Goal: Information Seeking & Learning: Learn about a topic

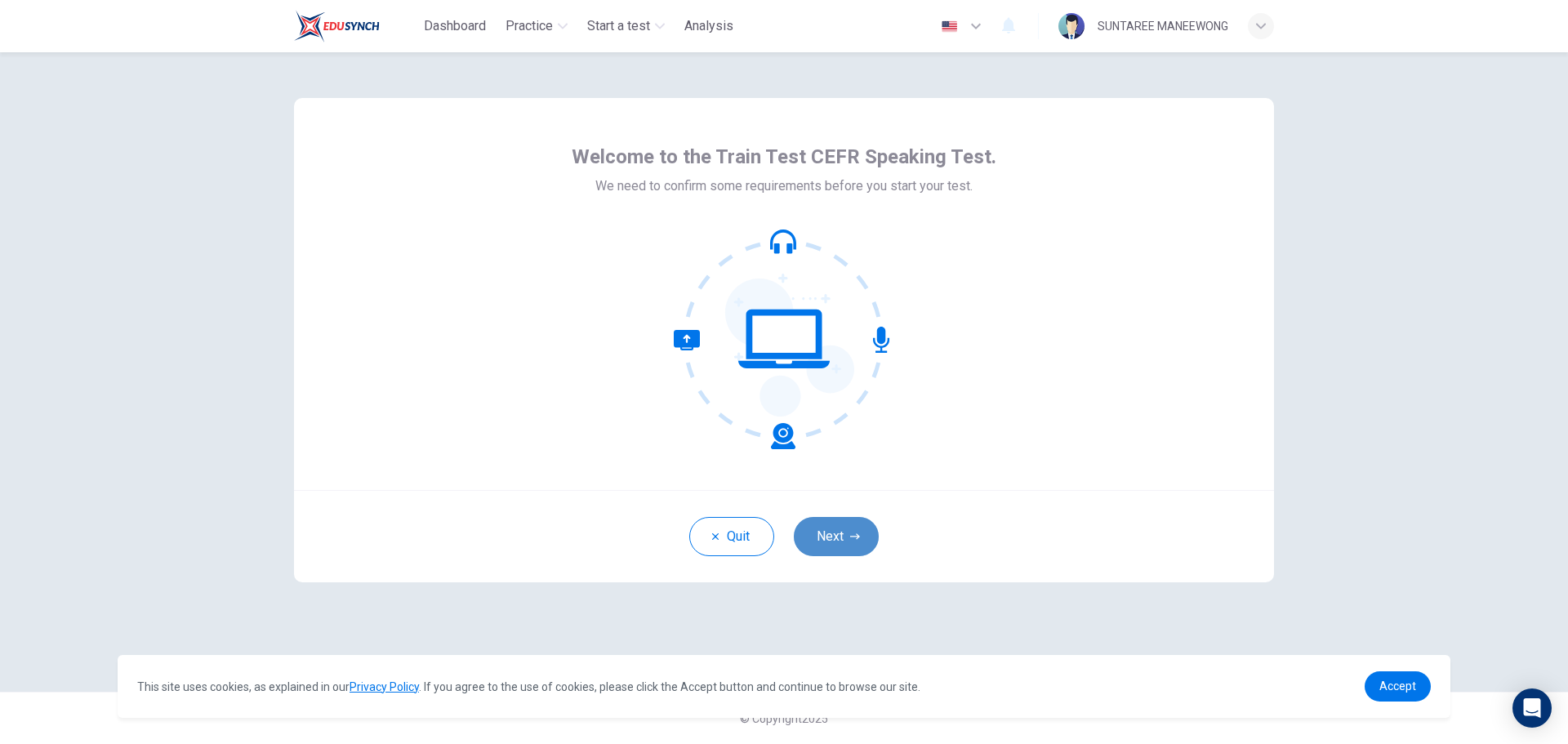
click at [836, 528] on button "Next" at bounding box center [836, 536] width 85 height 39
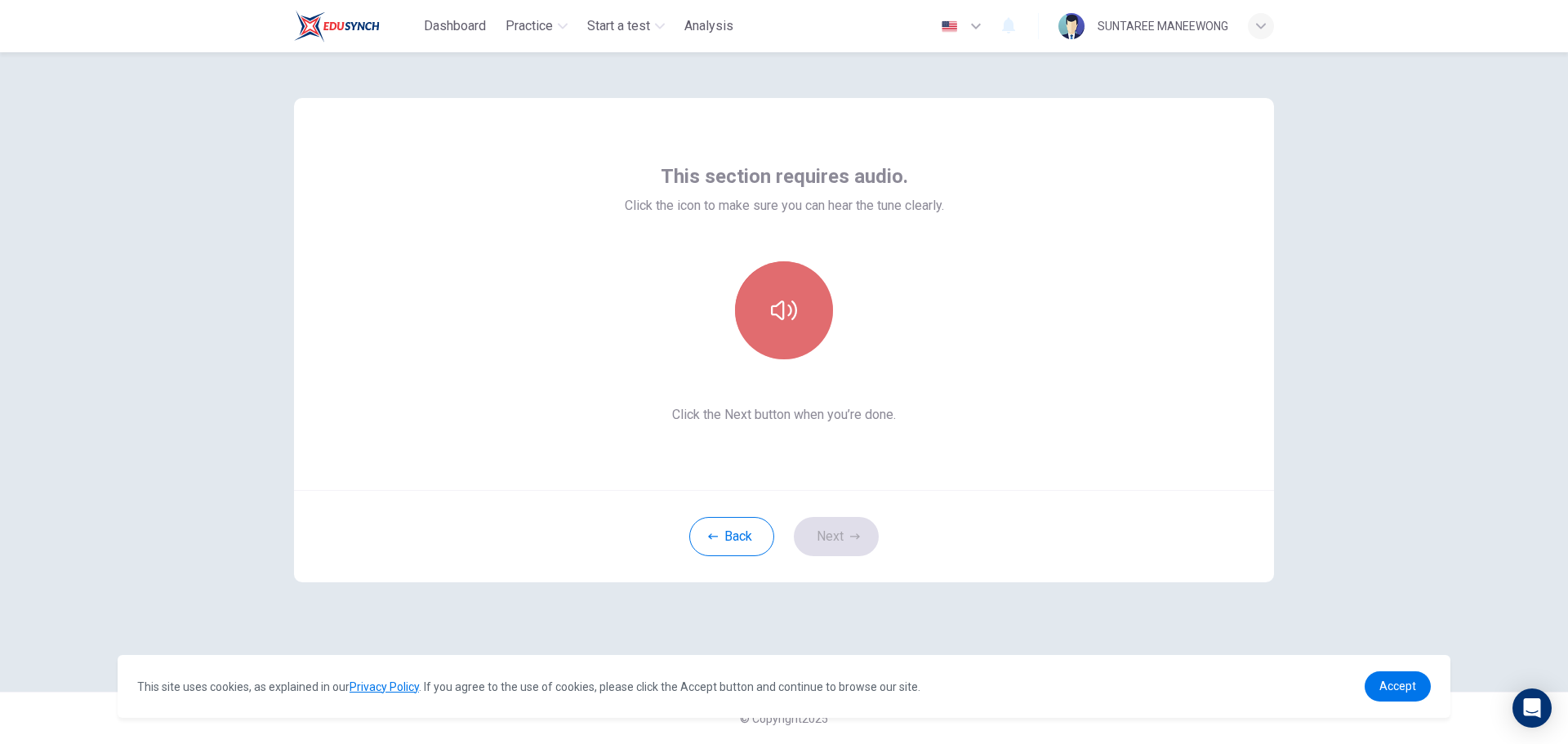
click at [783, 336] on button "button" at bounding box center [784, 310] width 98 height 98
click at [834, 534] on button "Next" at bounding box center [836, 536] width 85 height 39
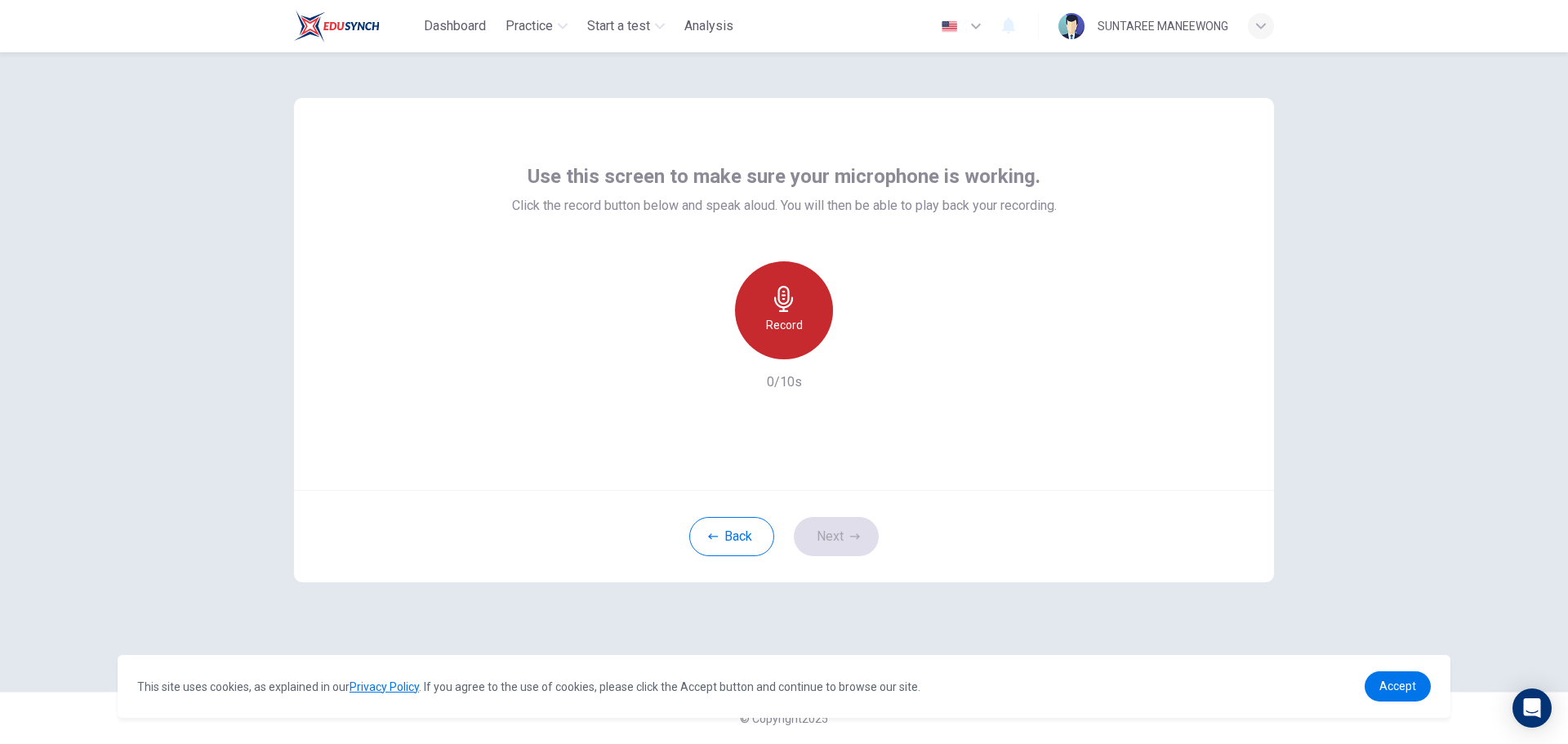
click at [792, 334] on h6 "Record" at bounding box center [784, 325] width 36 height 19
click at [791, 333] on h6 "Stop" at bounding box center [784, 325] width 25 height 19
click at [852, 349] on icon "button" at bounding box center [858, 346] width 16 height 16
click at [848, 534] on button "Next" at bounding box center [836, 536] width 85 height 39
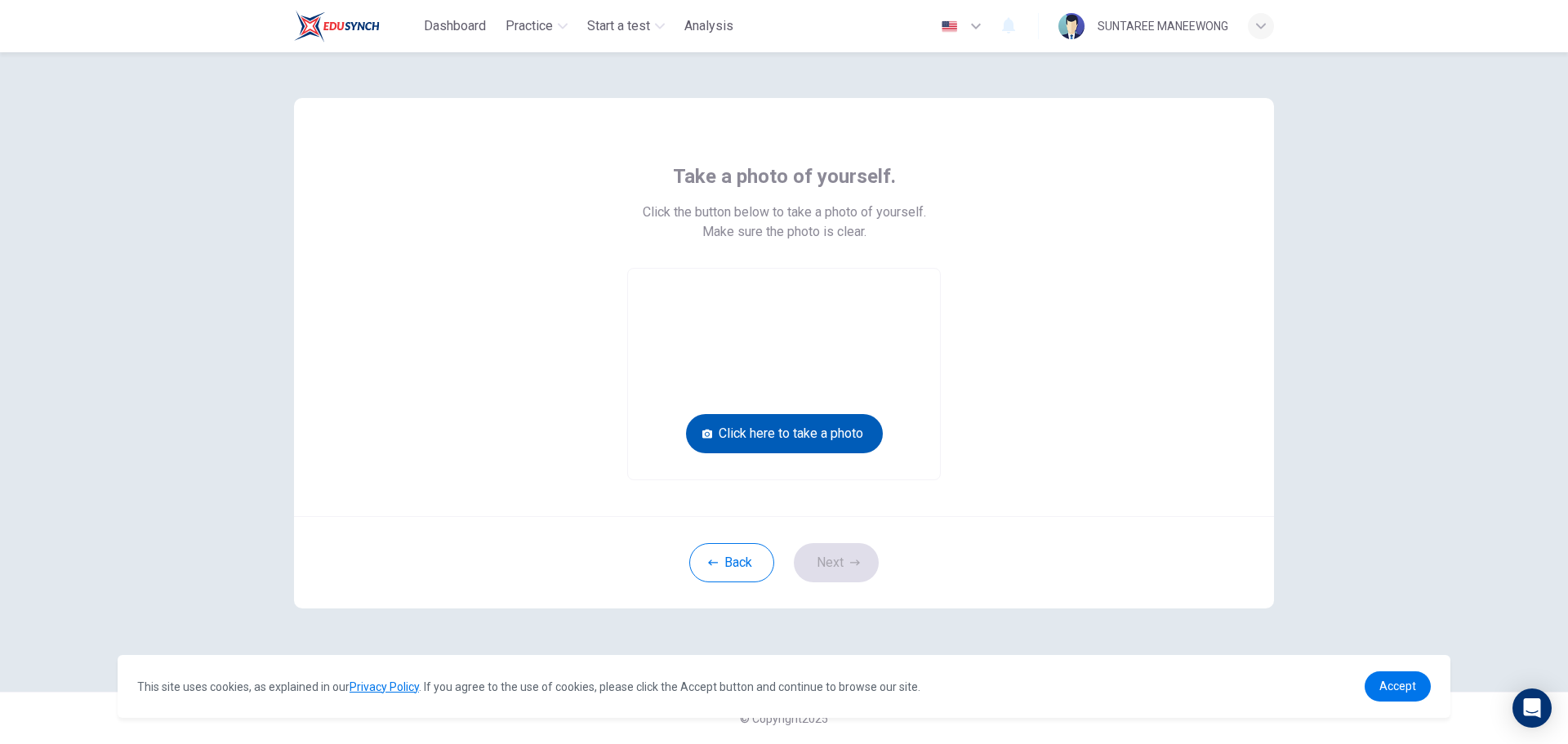
click at [811, 435] on button "Click here to take a photo" at bounding box center [784, 434] width 197 height 39
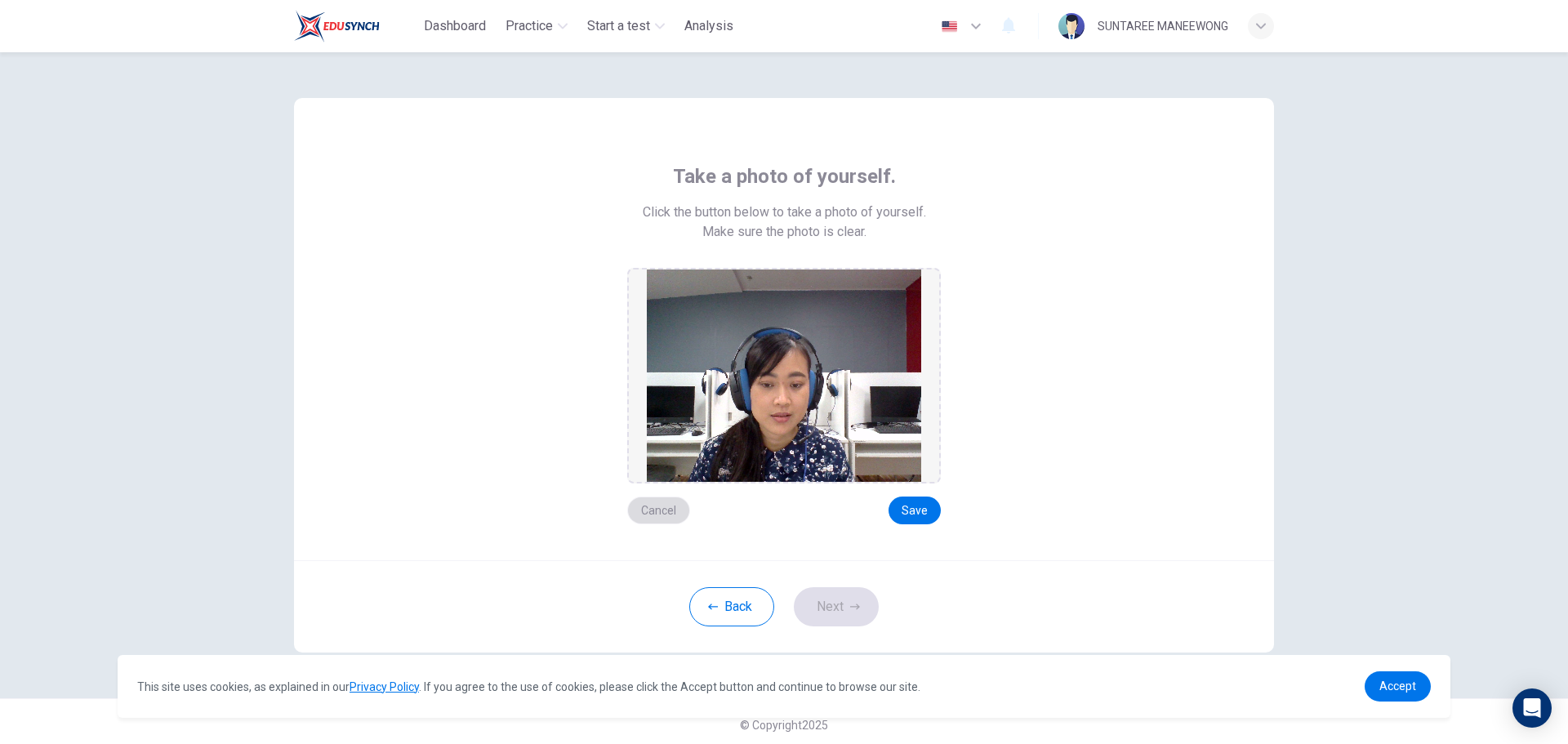
click at [655, 512] on button "Cancel" at bounding box center [659, 510] width 63 height 28
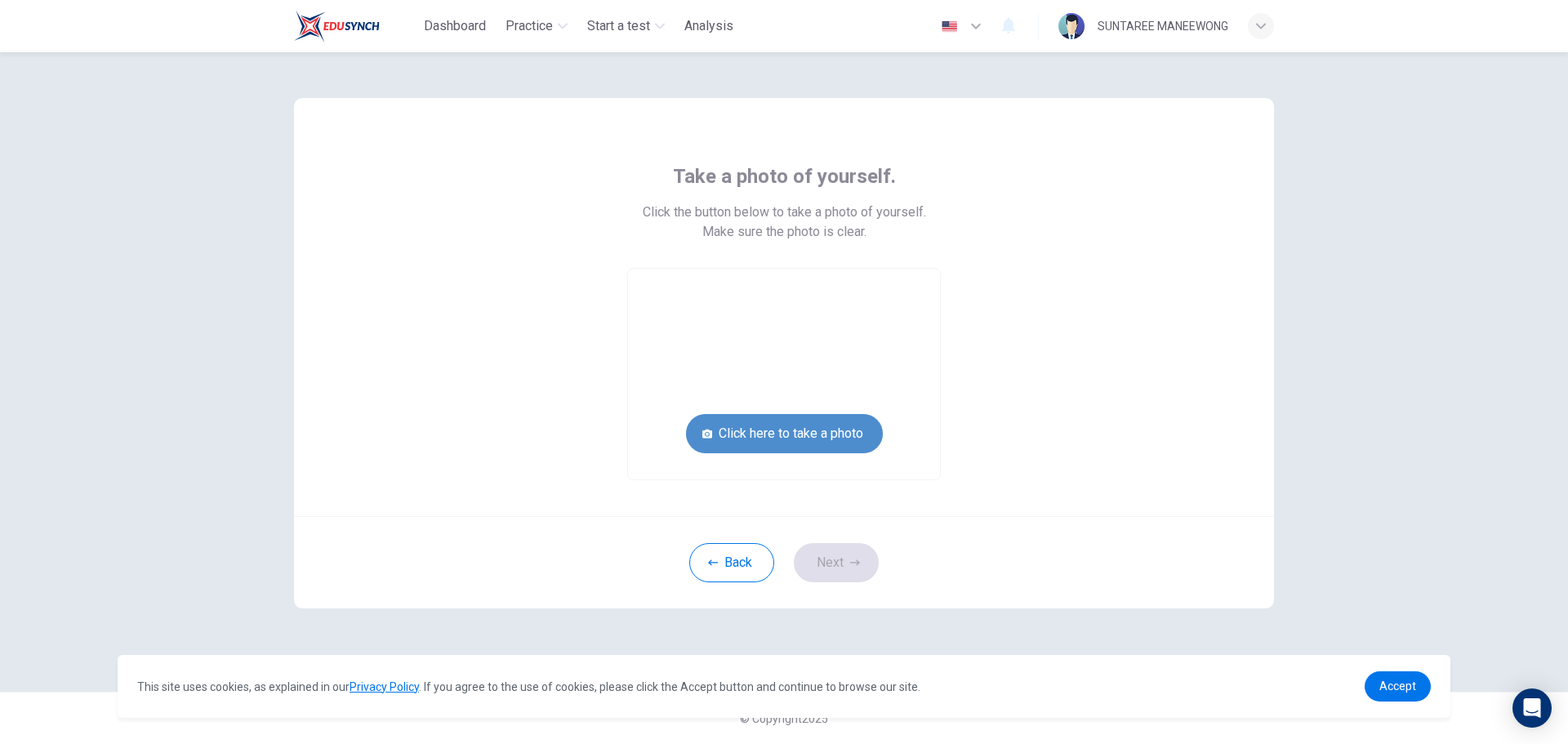
click at [754, 437] on button "Click here to take a photo" at bounding box center [784, 434] width 197 height 39
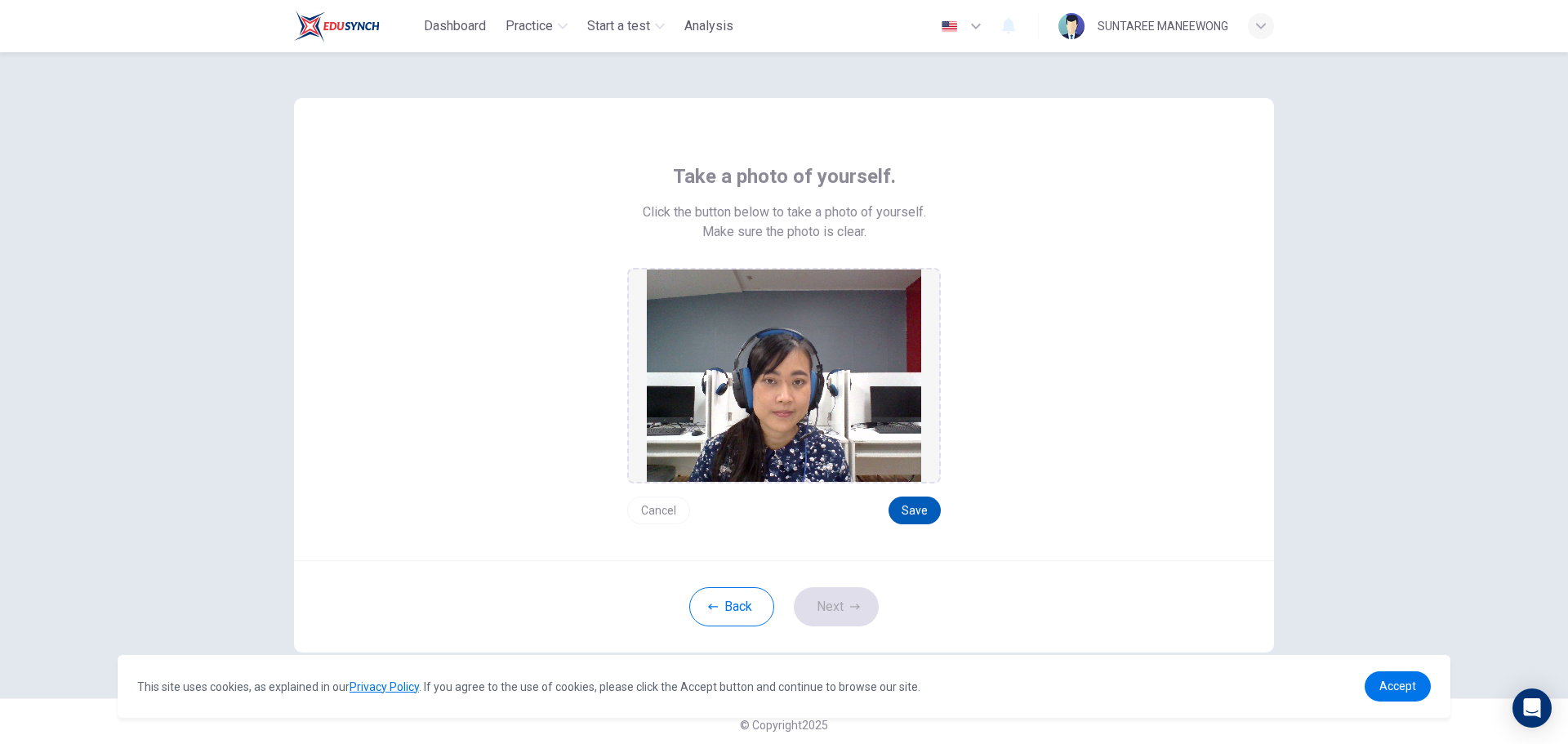
click at [908, 516] on button "Save" at bounding box center [915, 510] width 52 height 28
click at [861, 602] on button "Next" at bounding box center [836, 606] width 85 height 39
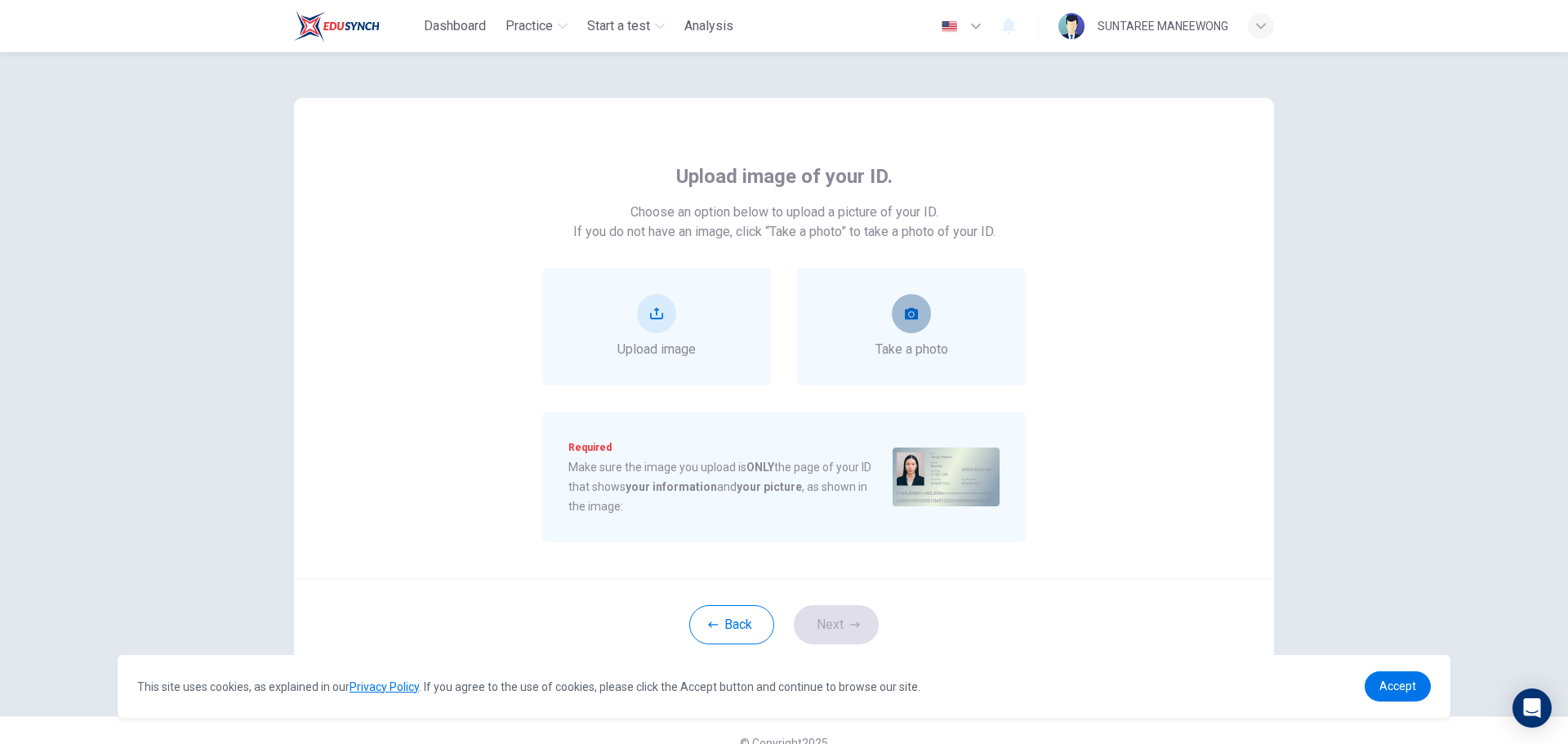
click at [896, 317] on button "take photo" at bounding box center [911, 314] width 39 height 39
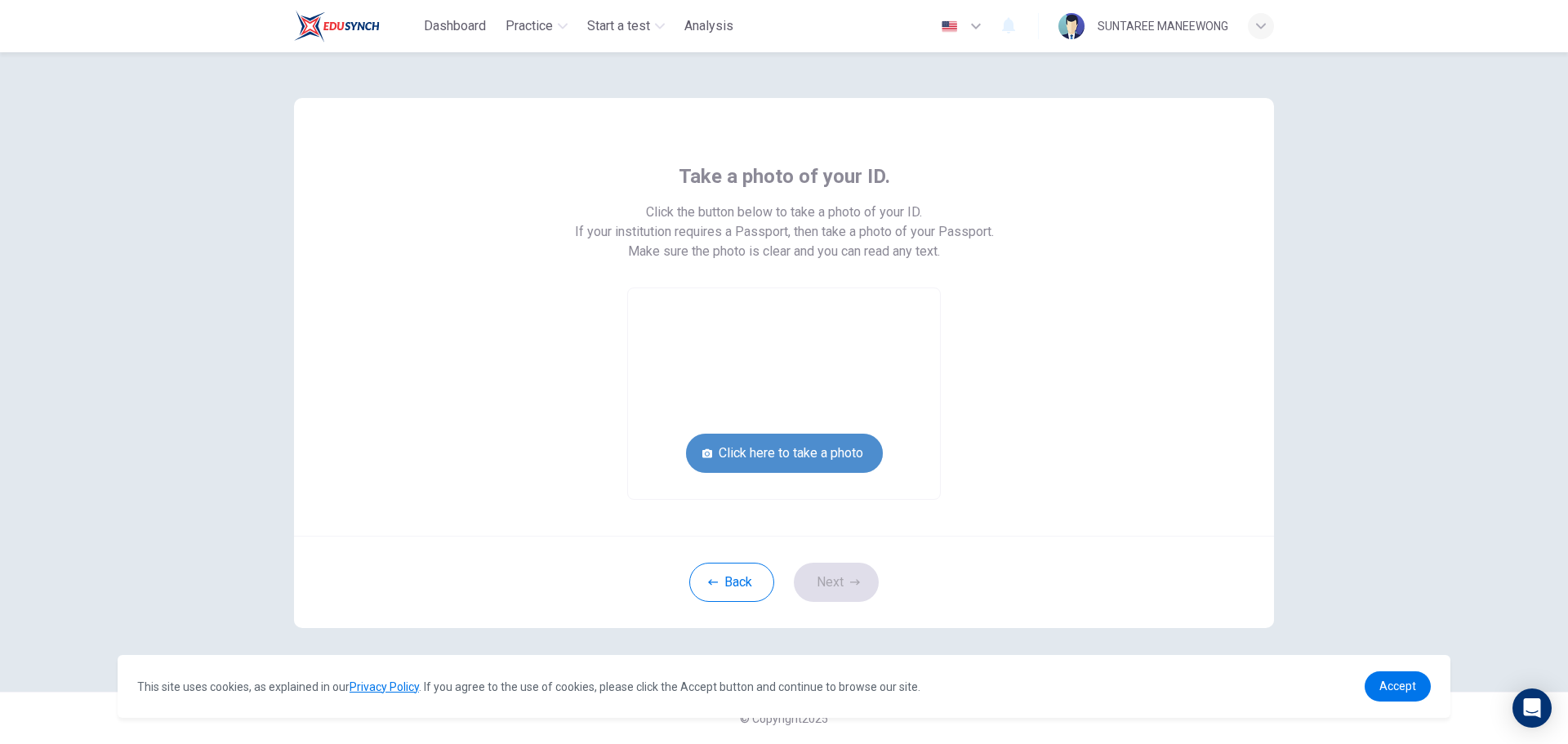
click at [820, 446] on button "Click here to take a photo" at bounding box center [784, 453] width 197 height 39
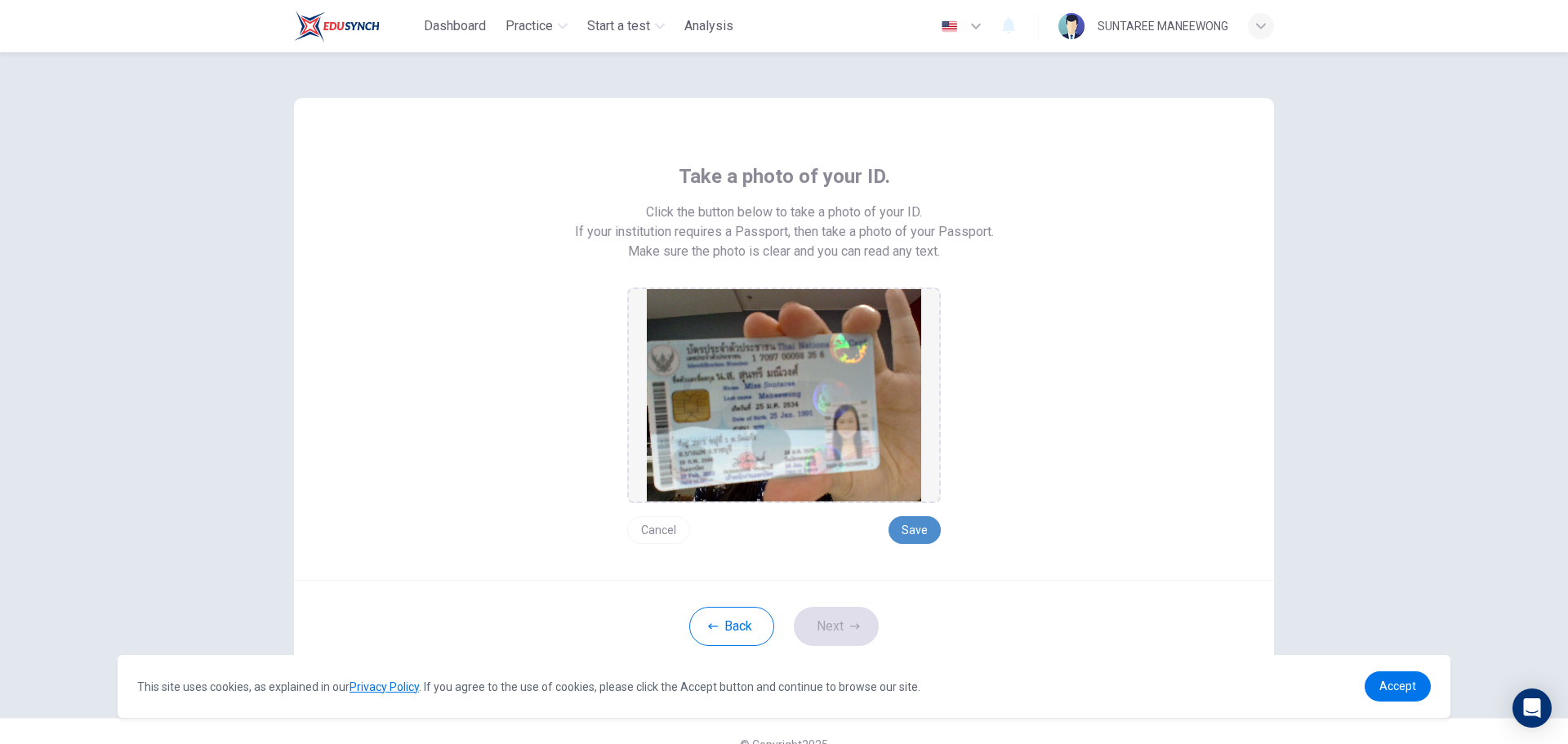
click at [914, 523] on button "Save" at bounding box center [915, 529] width 52 height 28
click at [836, 632] on button "Next" at bounding box center [836, 626] width 85 height 39
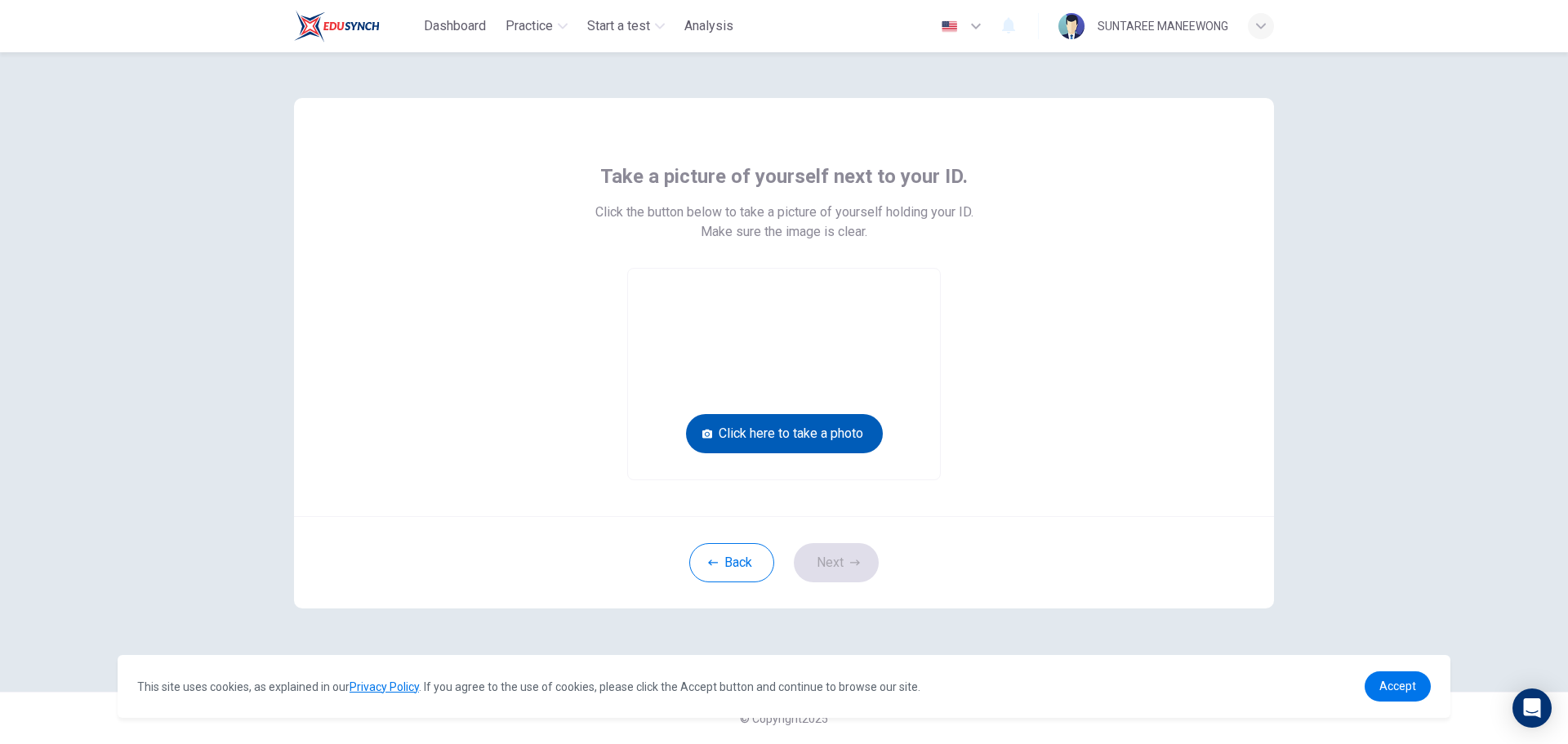
click at [808, 435] on button "Click here to take a photo" at bounding box center [784, 434] width 197 height 39
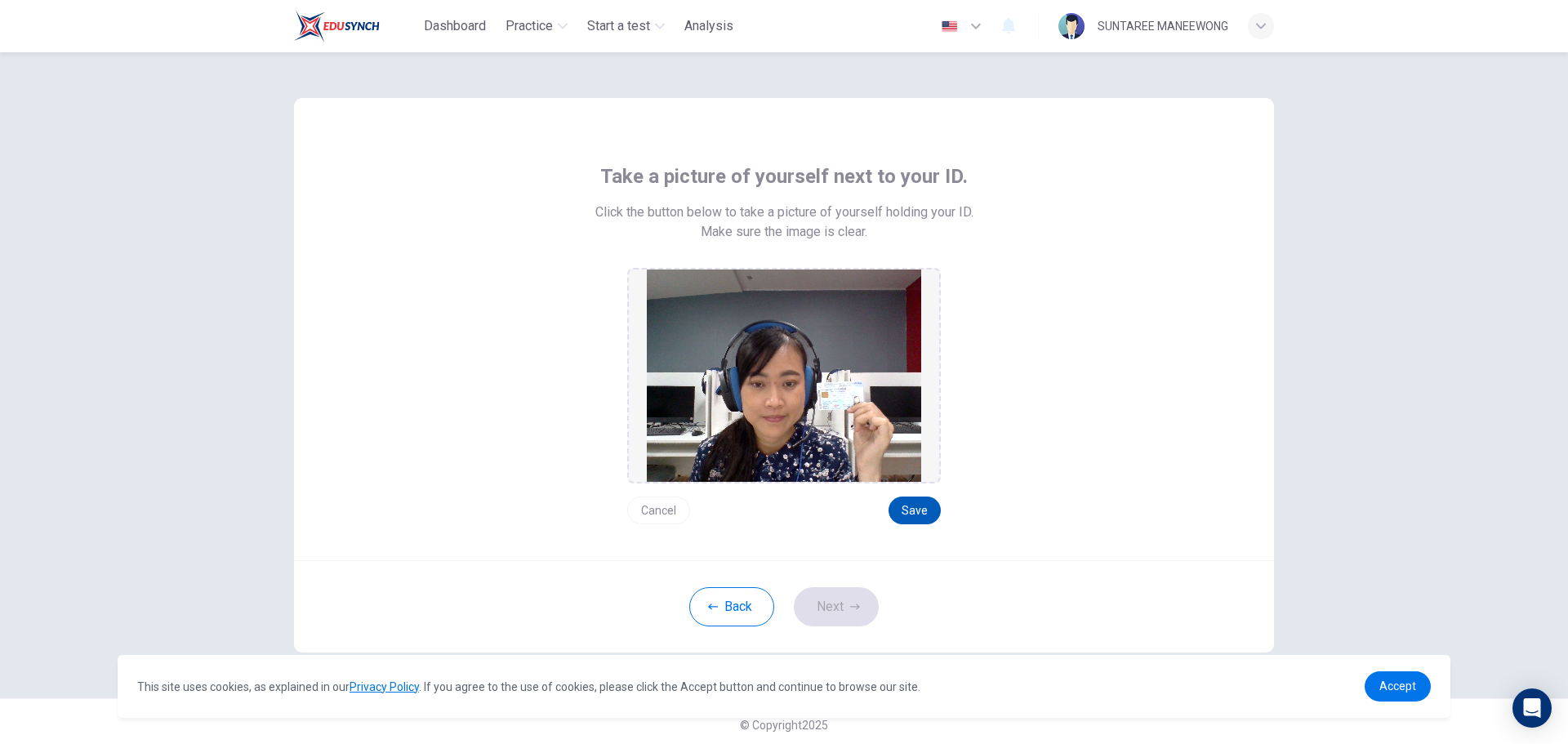
click at [907, 506] on button "Save" at bounding box center [915, 510] width 52 height 28
click at [840, 618] on button "Next" at bounding box center [836, 606] width 85 height 39
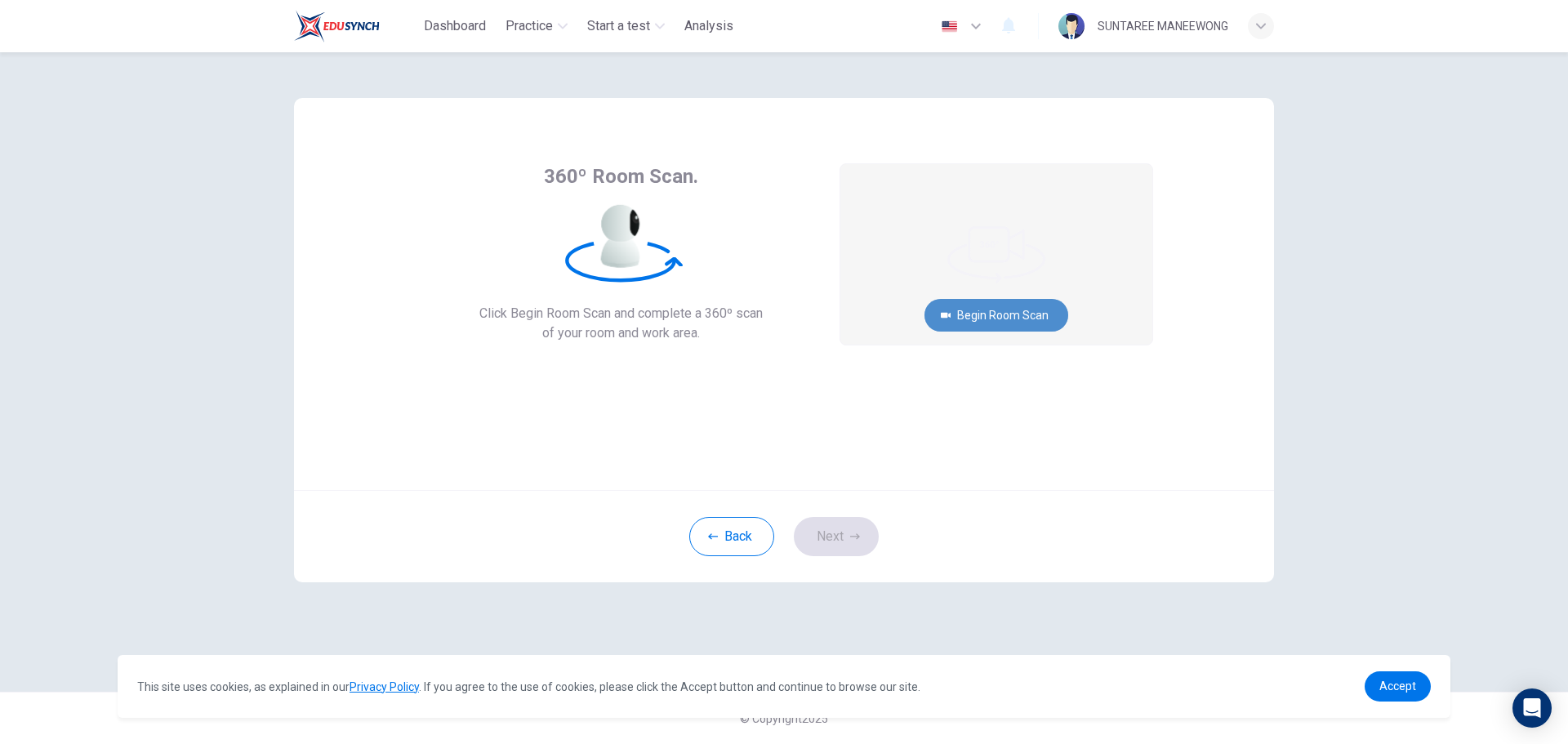
click at [972, 314] on button "Begin Room Scan" at bounding box center [996, 315] width 144 height 33
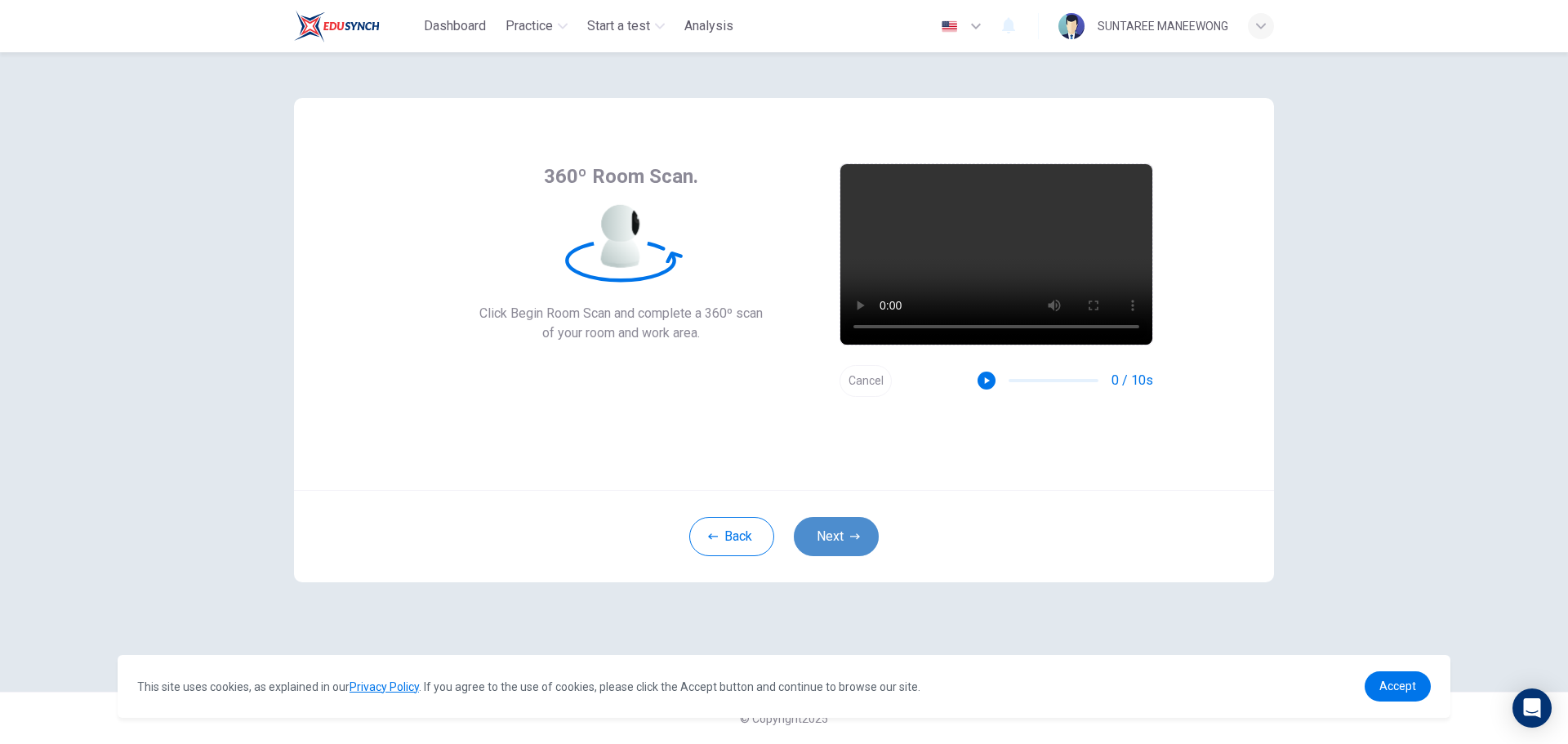
click at [833, 541] on button "Next" at bounding box center [836, 536] width 85 height 39
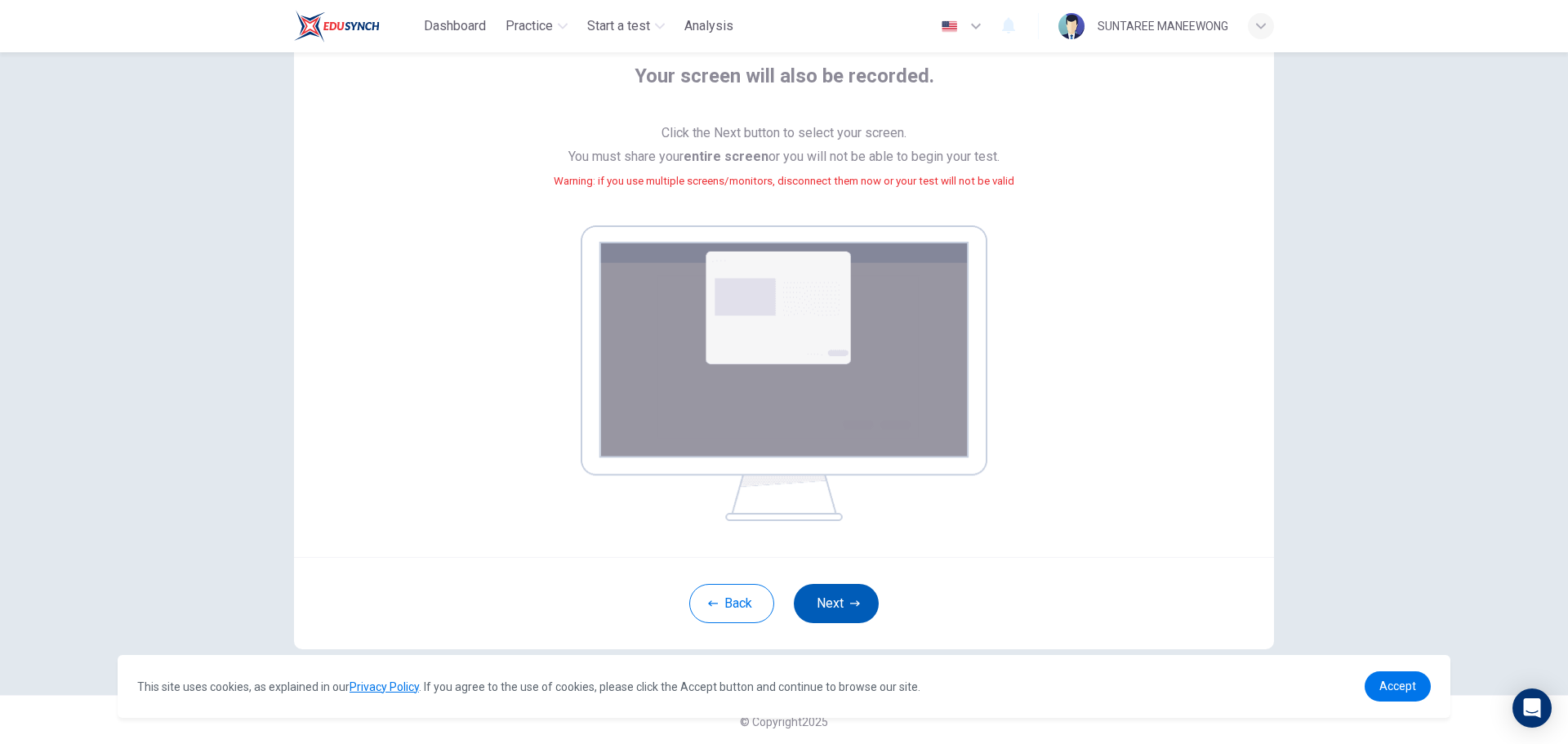
scroll to position [103, 0]
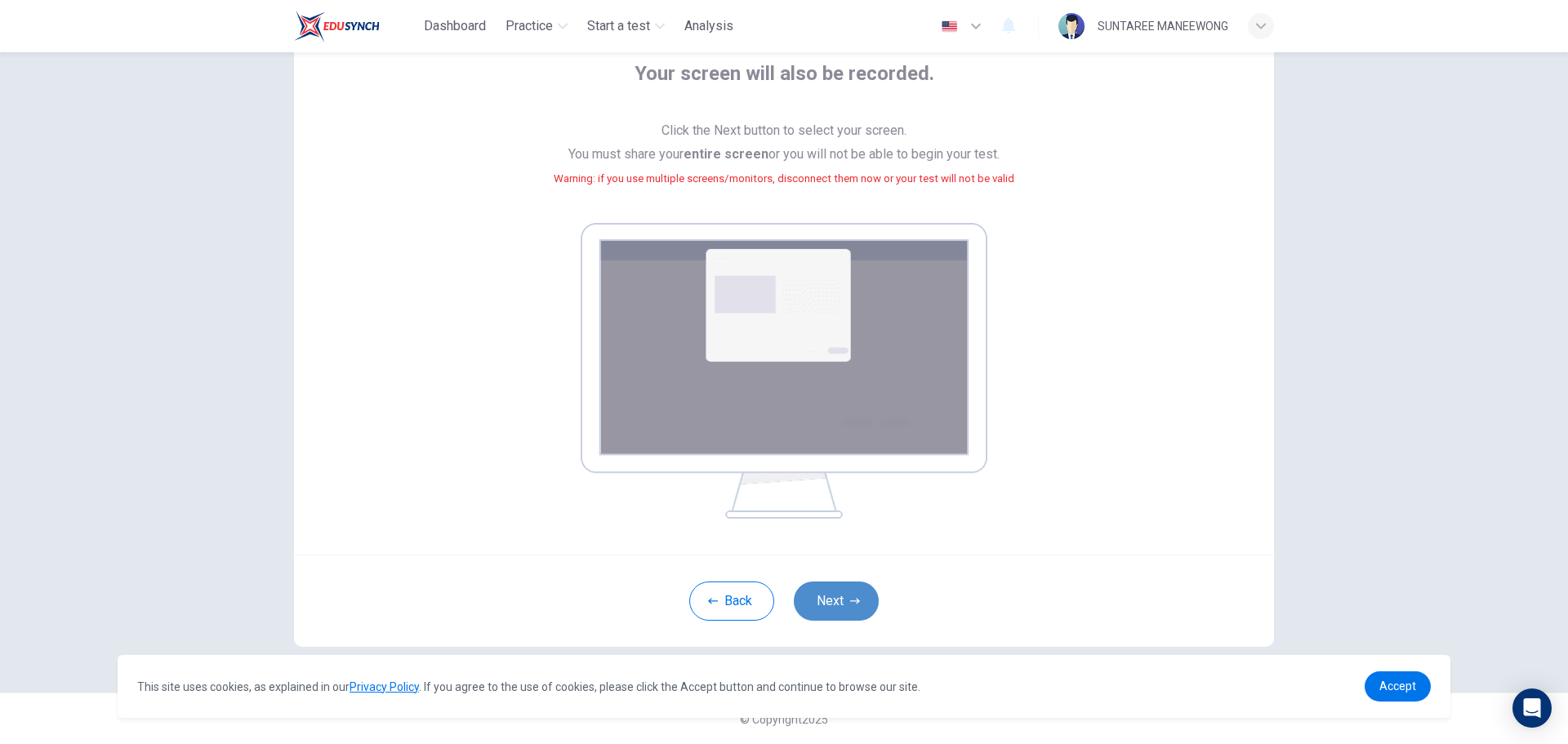
click at [826, 591] on button "Next" at bounding box center [836, 601] width 85 height 39
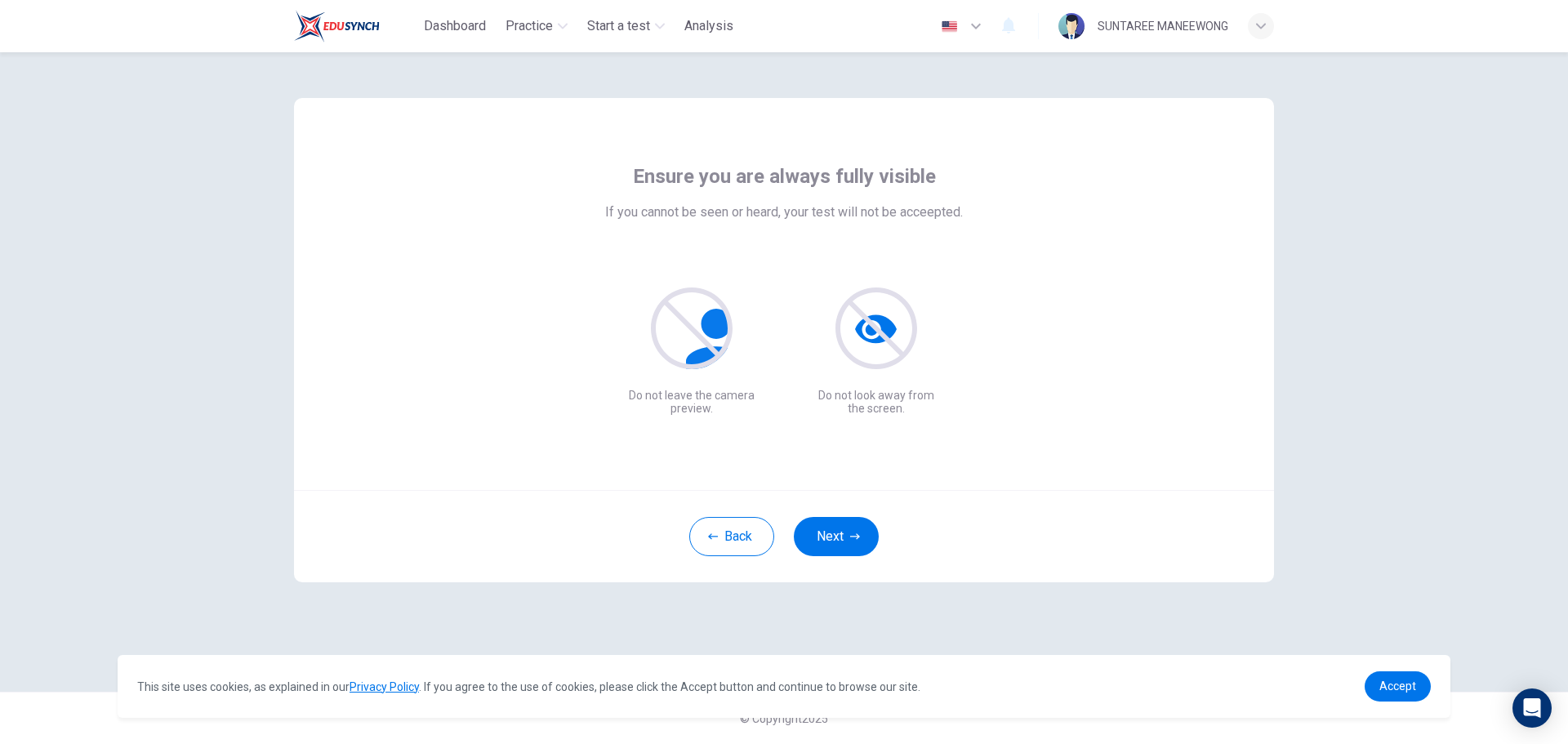
scroll to position [0, 0]
click at [832, 540] on button "Next" at bounding box center [836, 536] width 85 height 39
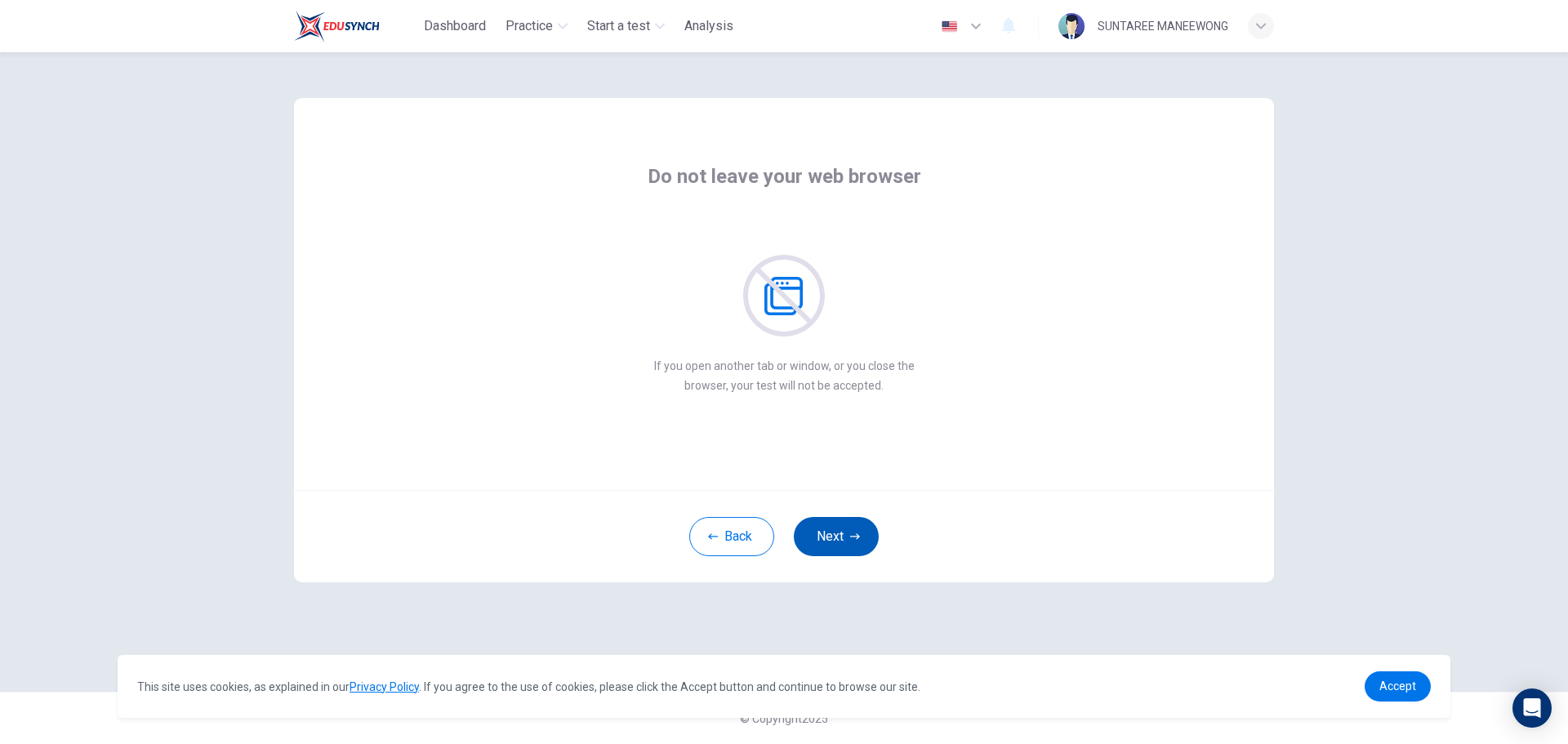
click at [832, 540] on button "Next" at bounding box center [836, 536] width 85 height 39
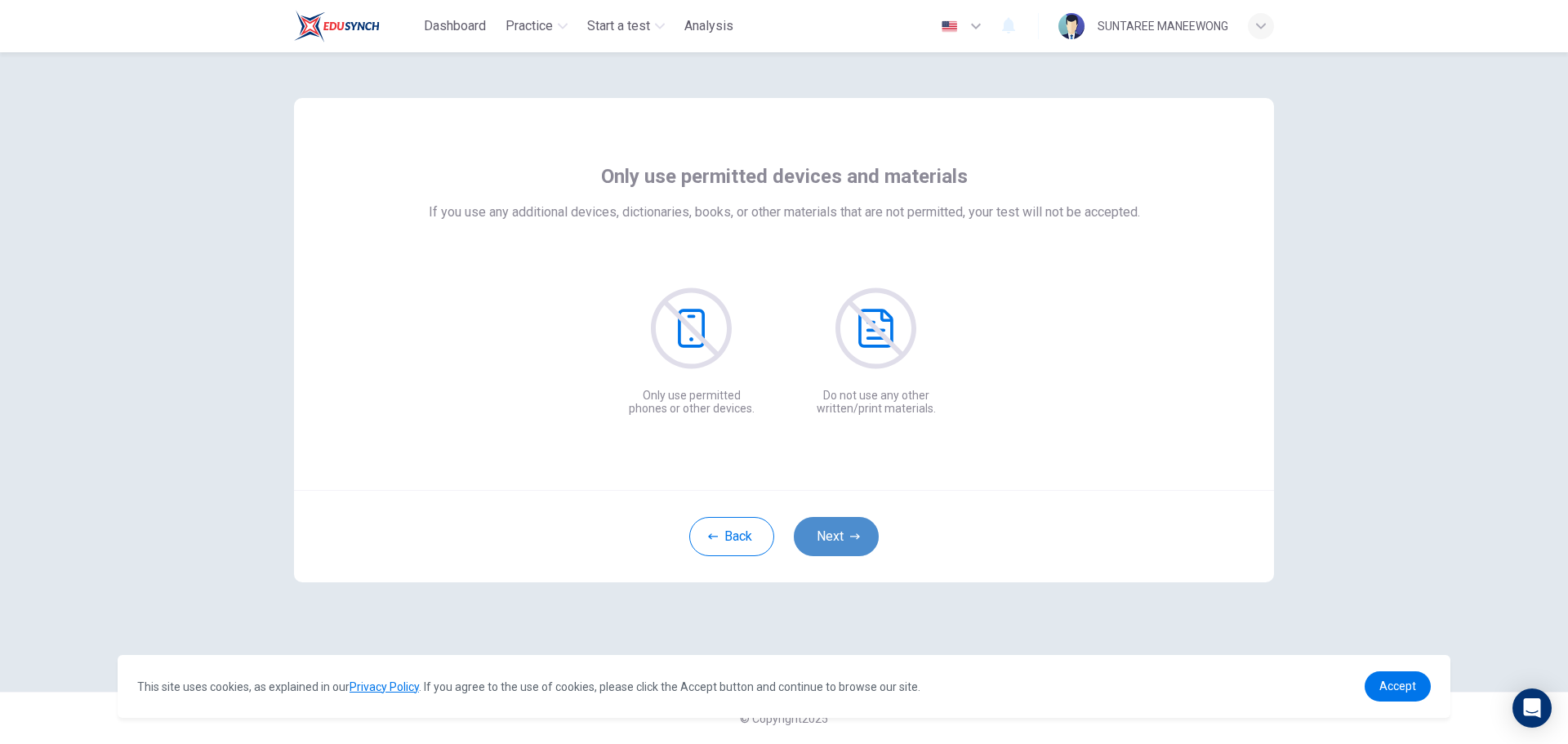
click at [832, 540] on button "Next" at bounding box center [836, 536] width 85 height 39
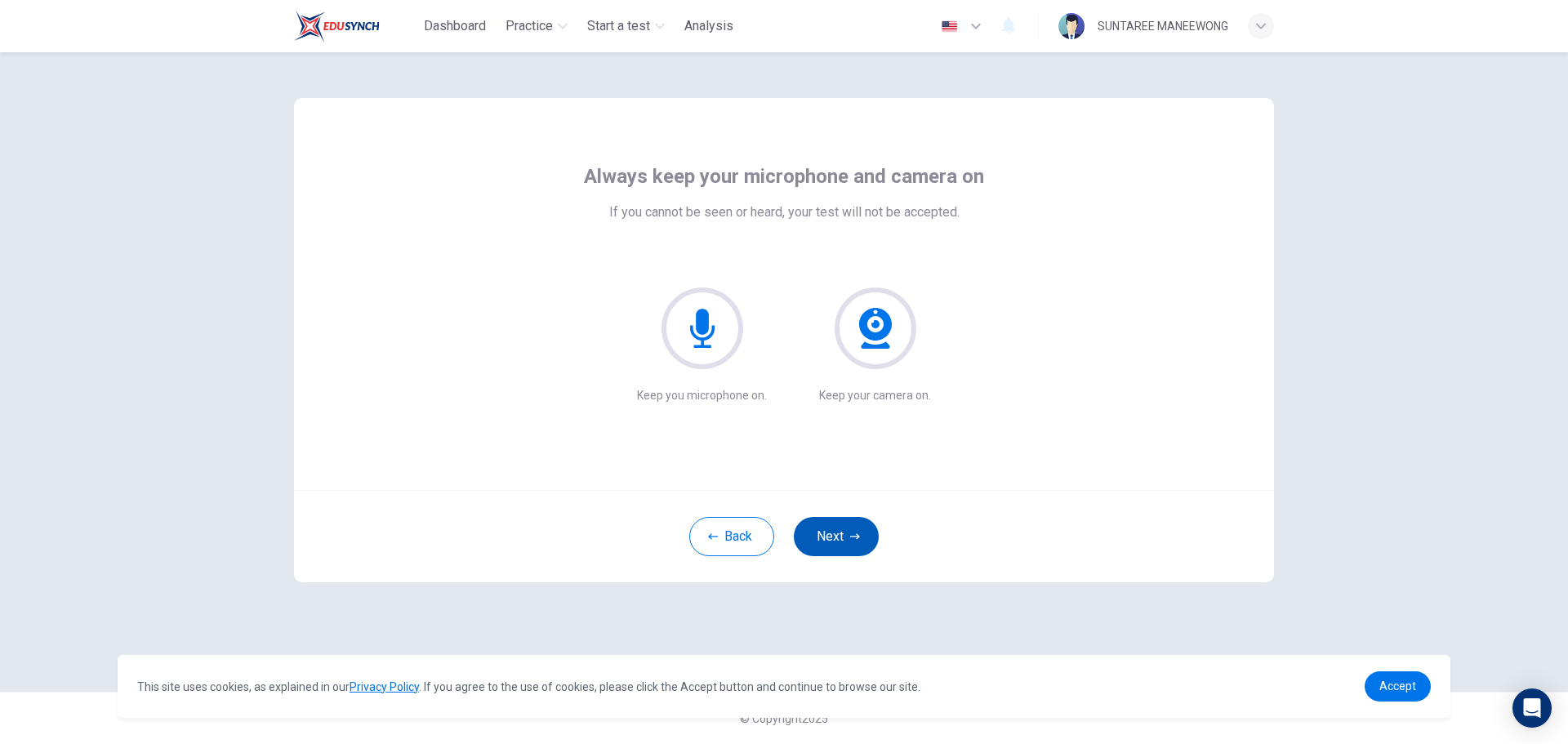
click at [832, 540] on button "Next" at bounding box center [836, 536] width 85 height 39
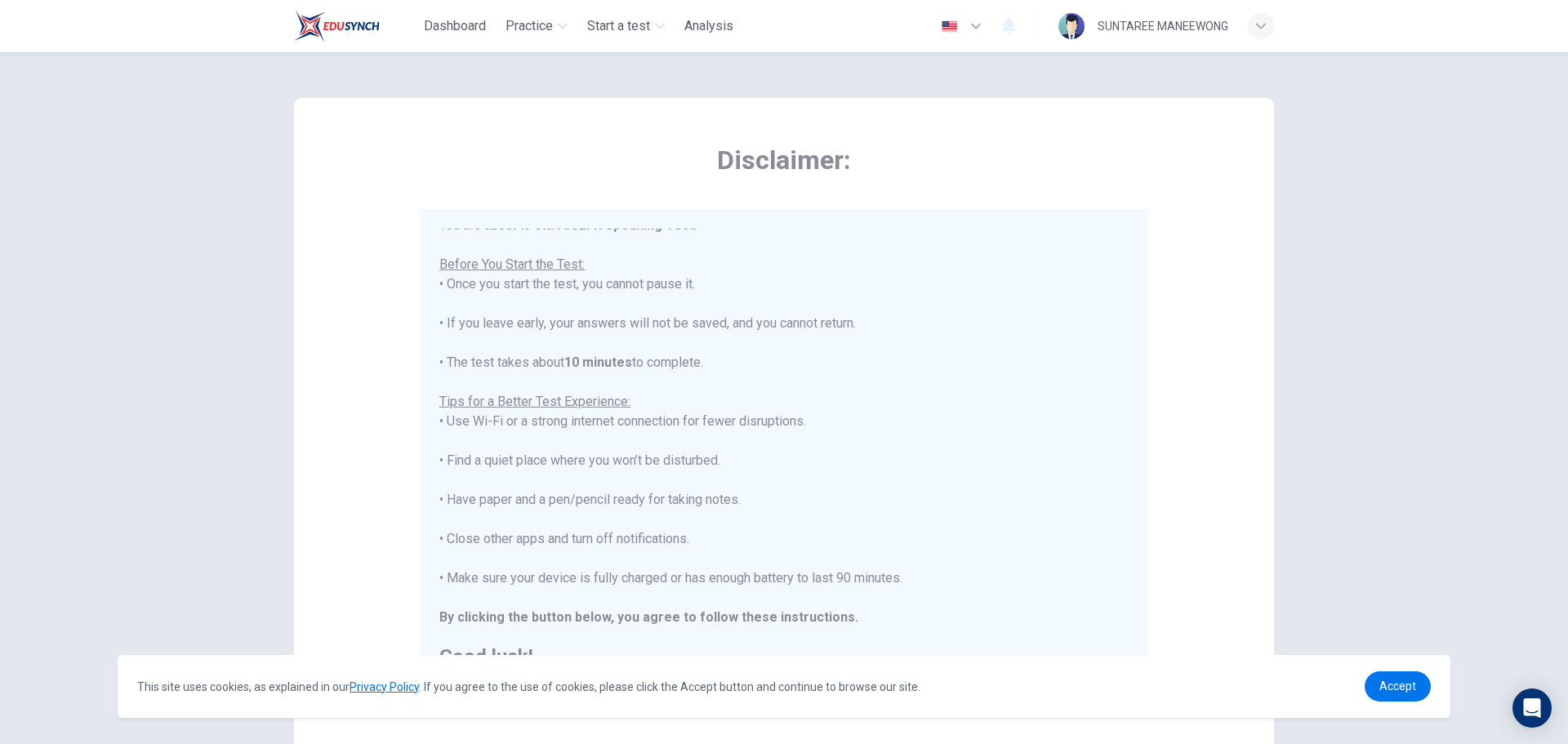
scroll to position [19, 0]
click at [1400, 684] on span "Accept" at bounding box center [1397, 685] width 36 height 13
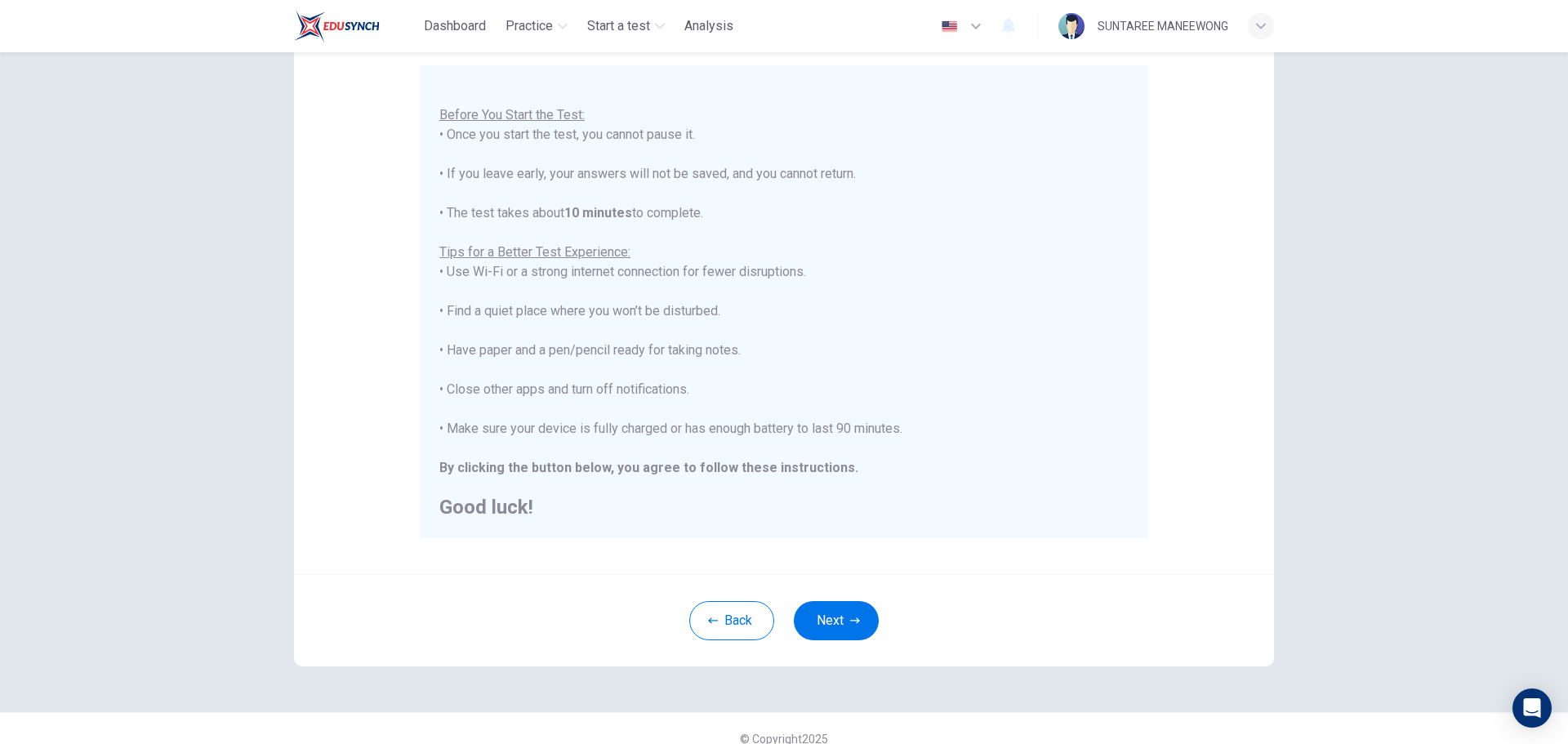
scroll to position [164, 0]
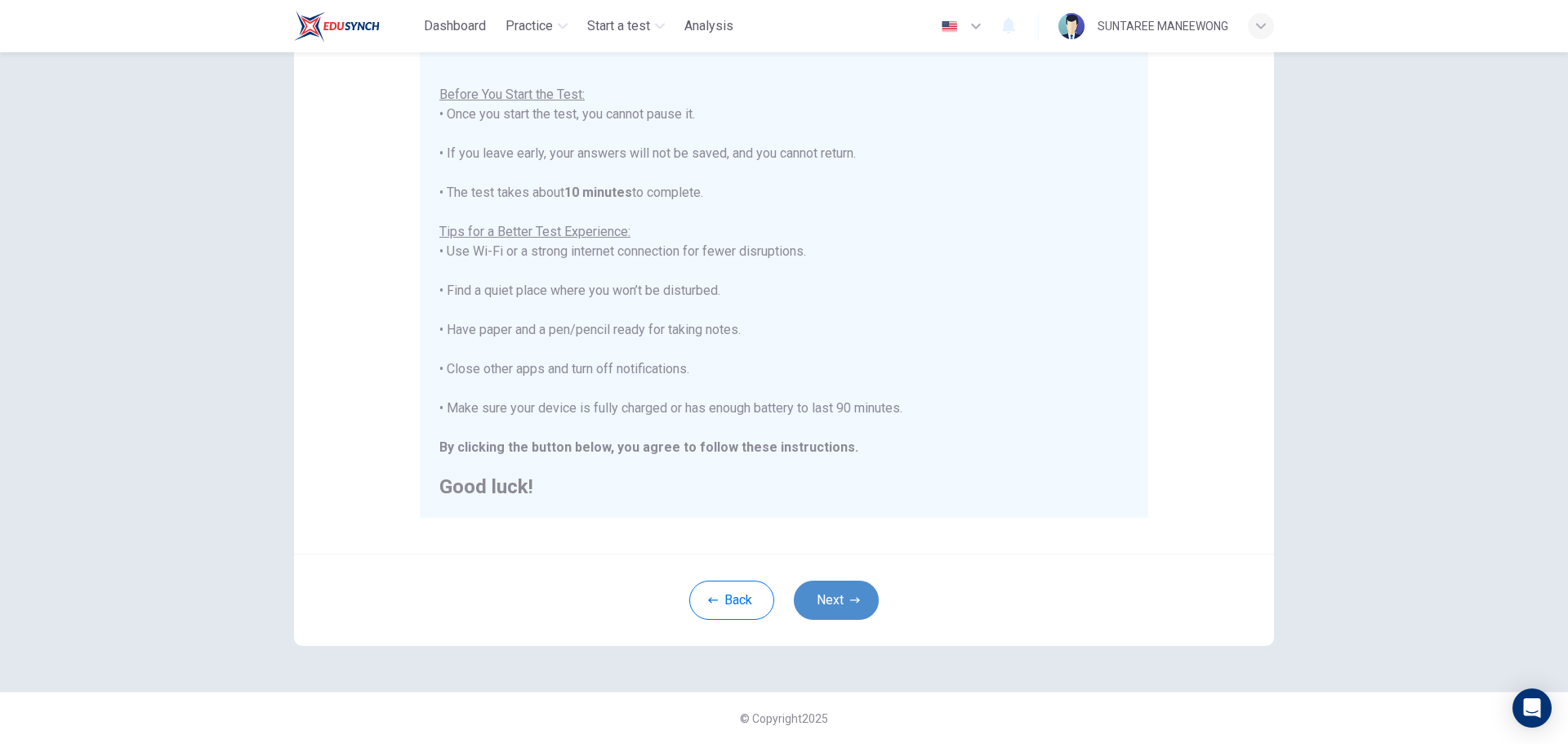
click at [834, 603] on button "Next" at bounding box center [836, 600] width 85 height 39
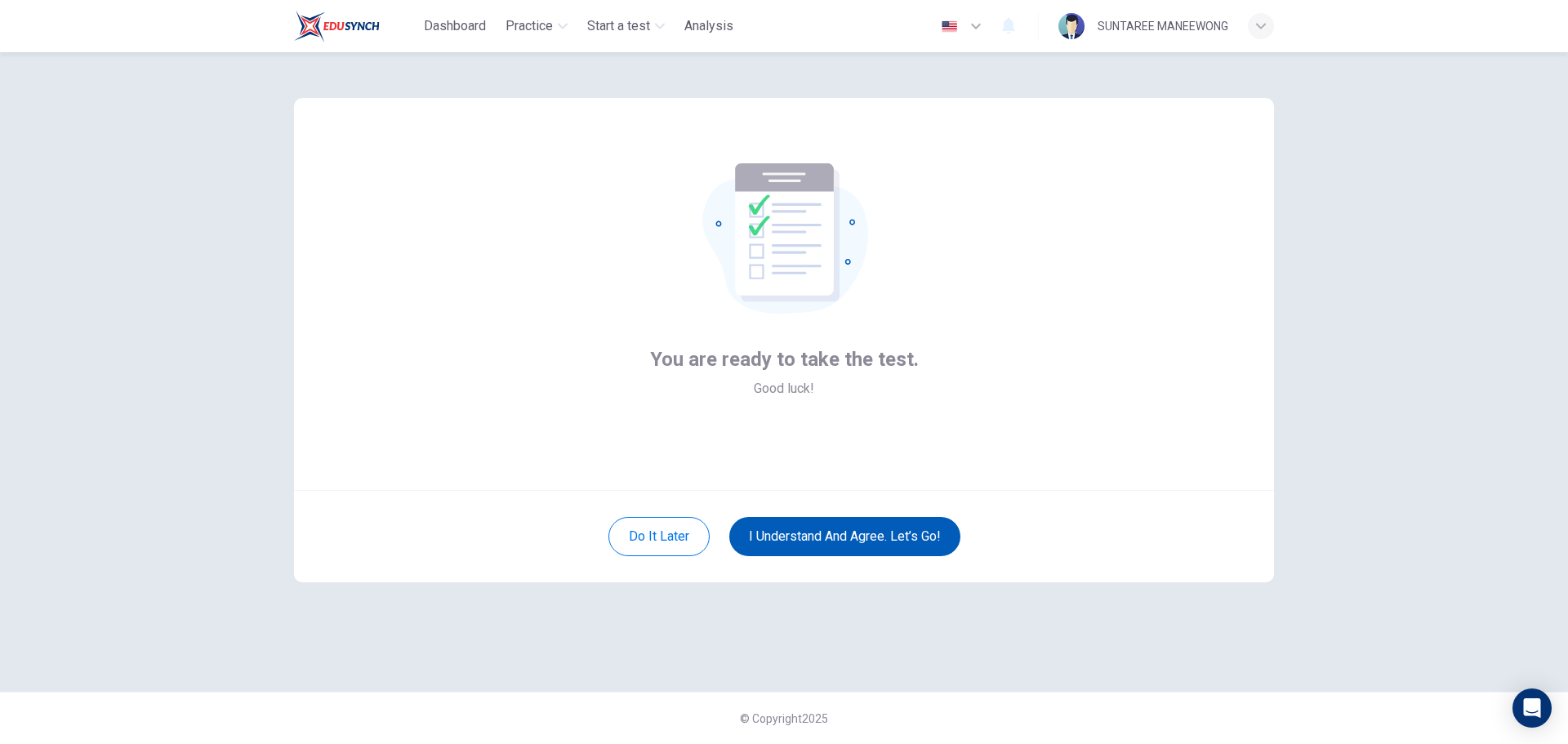
click at [842, 537] on button "I understand and agree. Let’s go!" at bounding box center [844, 536] width 231 height 39
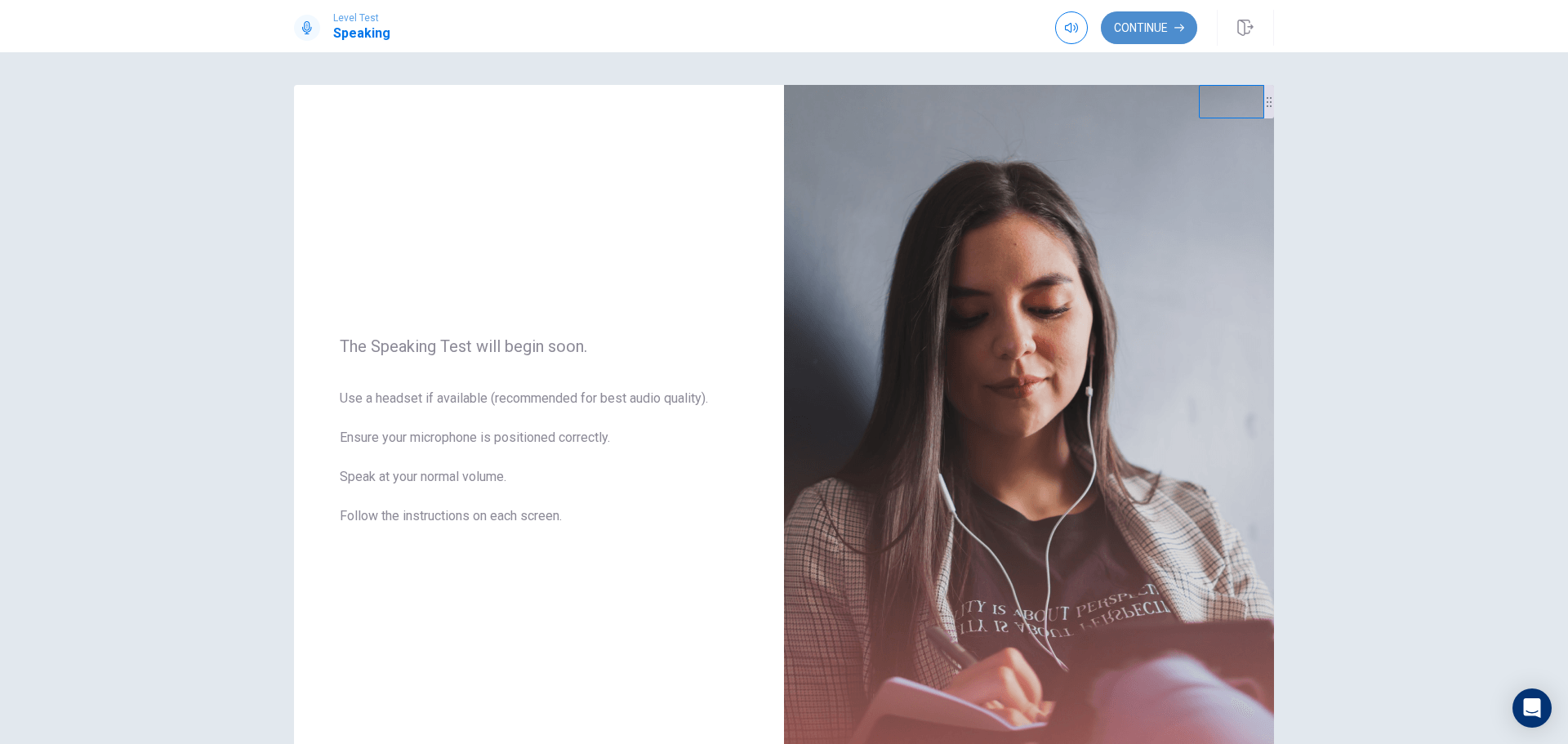
click at [1127, 25] on button "Continue" at bounding box center [1149, 28] width 96 height 33
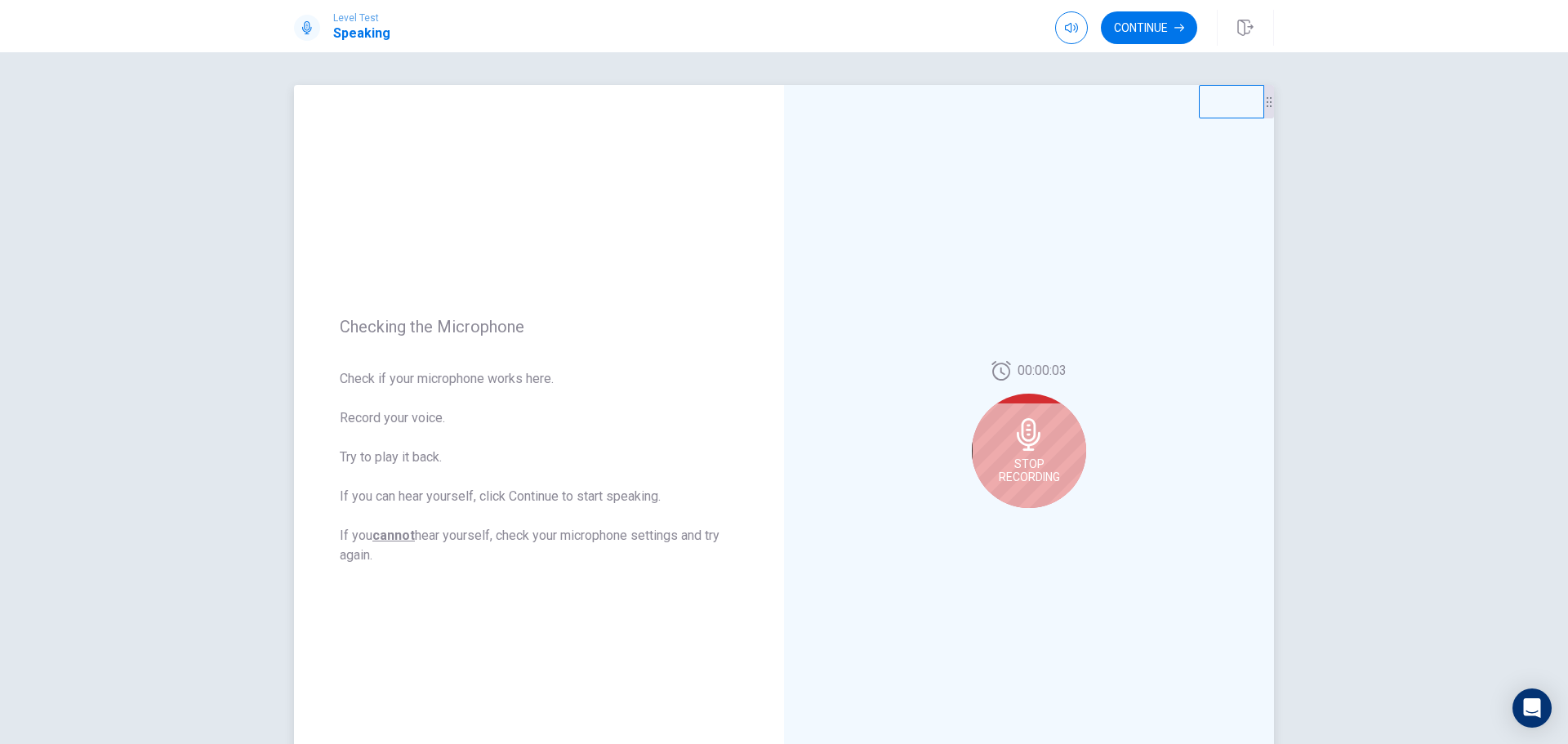
click at [1033, 455] on div "Stop Recording" at bounding box center [1028, 450] width 114 height 114
click at [1048, 521] on button "Play Audio" at bounding box center [1046, 521] width 23 height 23
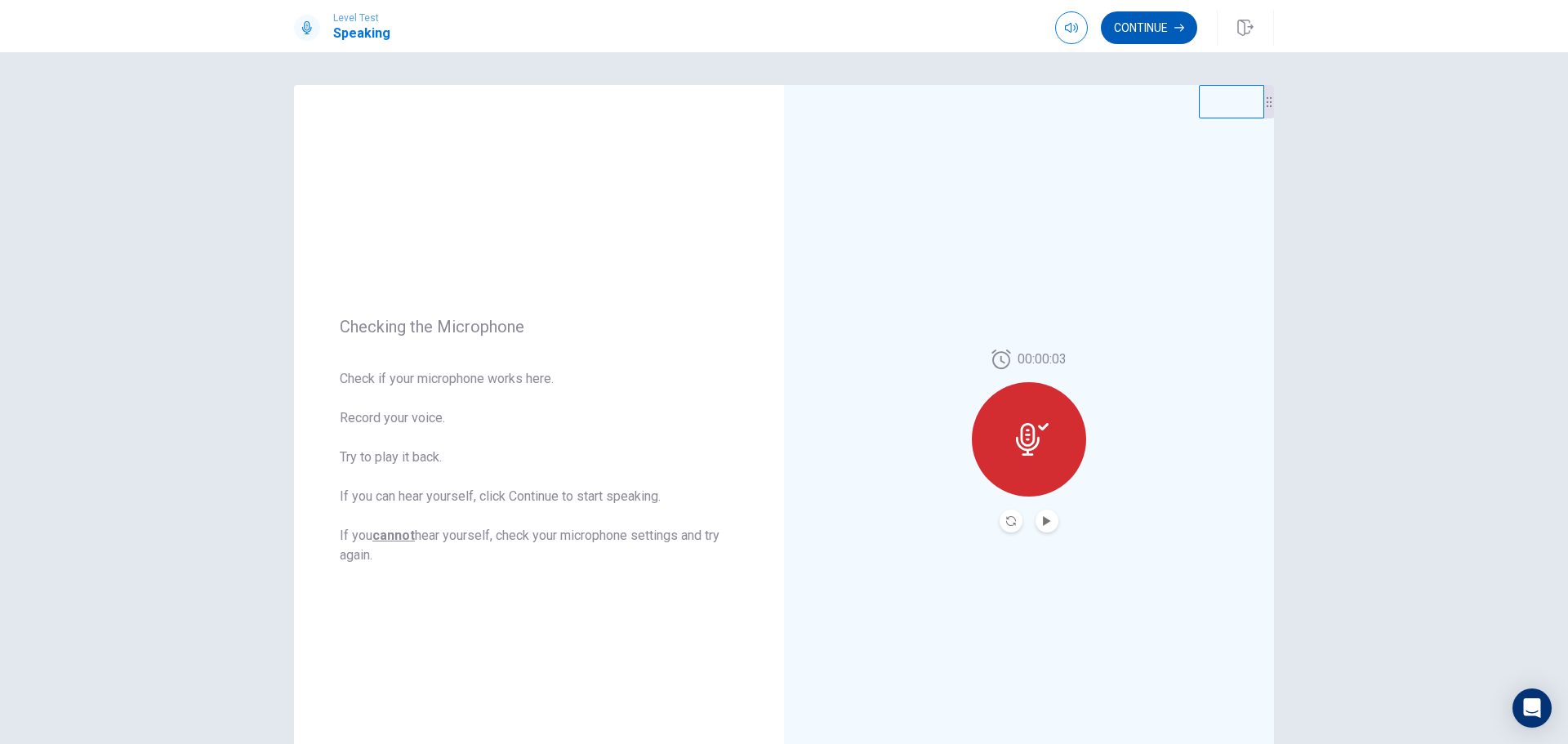
click at [1126, 31] on button "Continue" at bounding box center [1149, 28] width 96 height 33
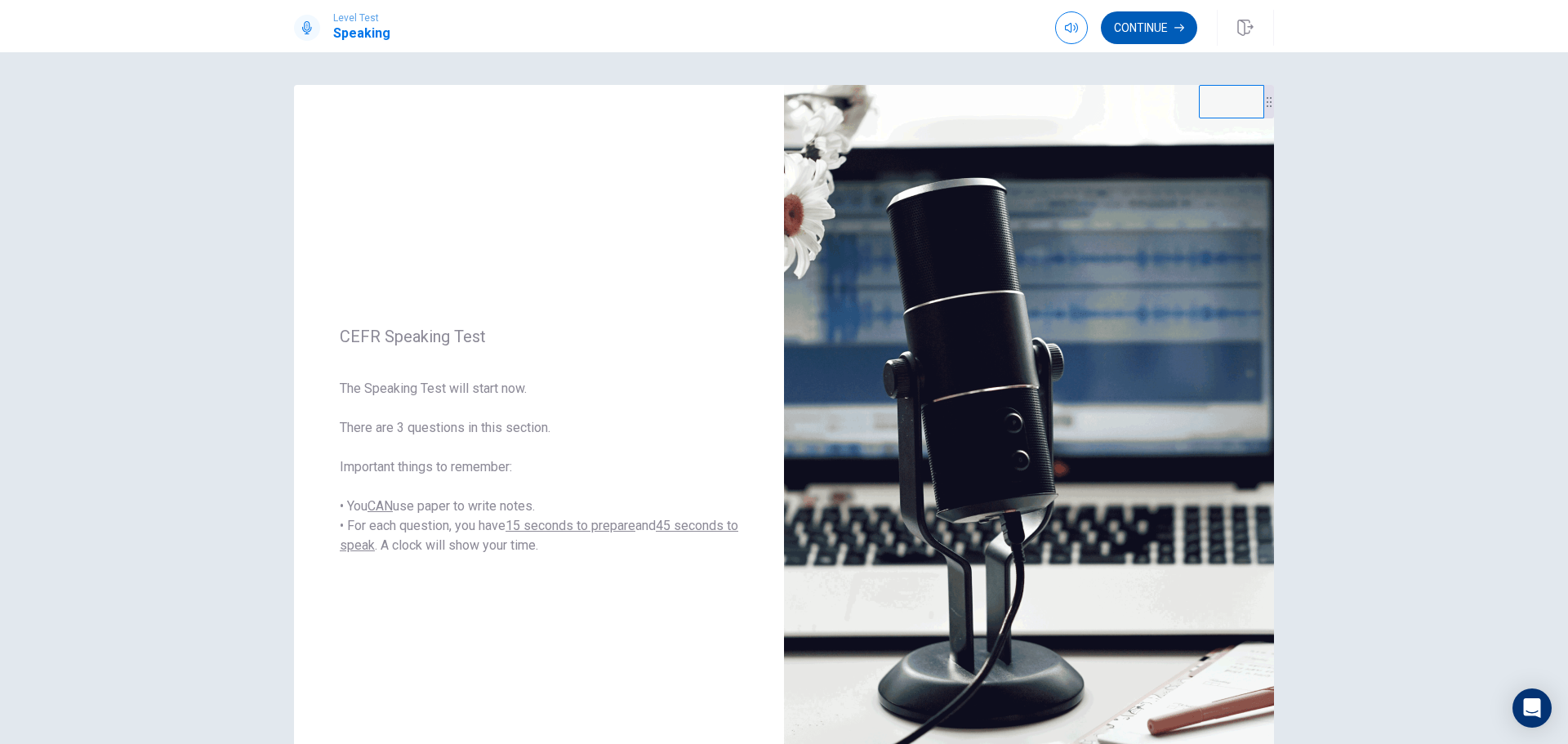
click at [1151, 25] on button "Continue" at bounding box center [1149, 28] width 96 height 33
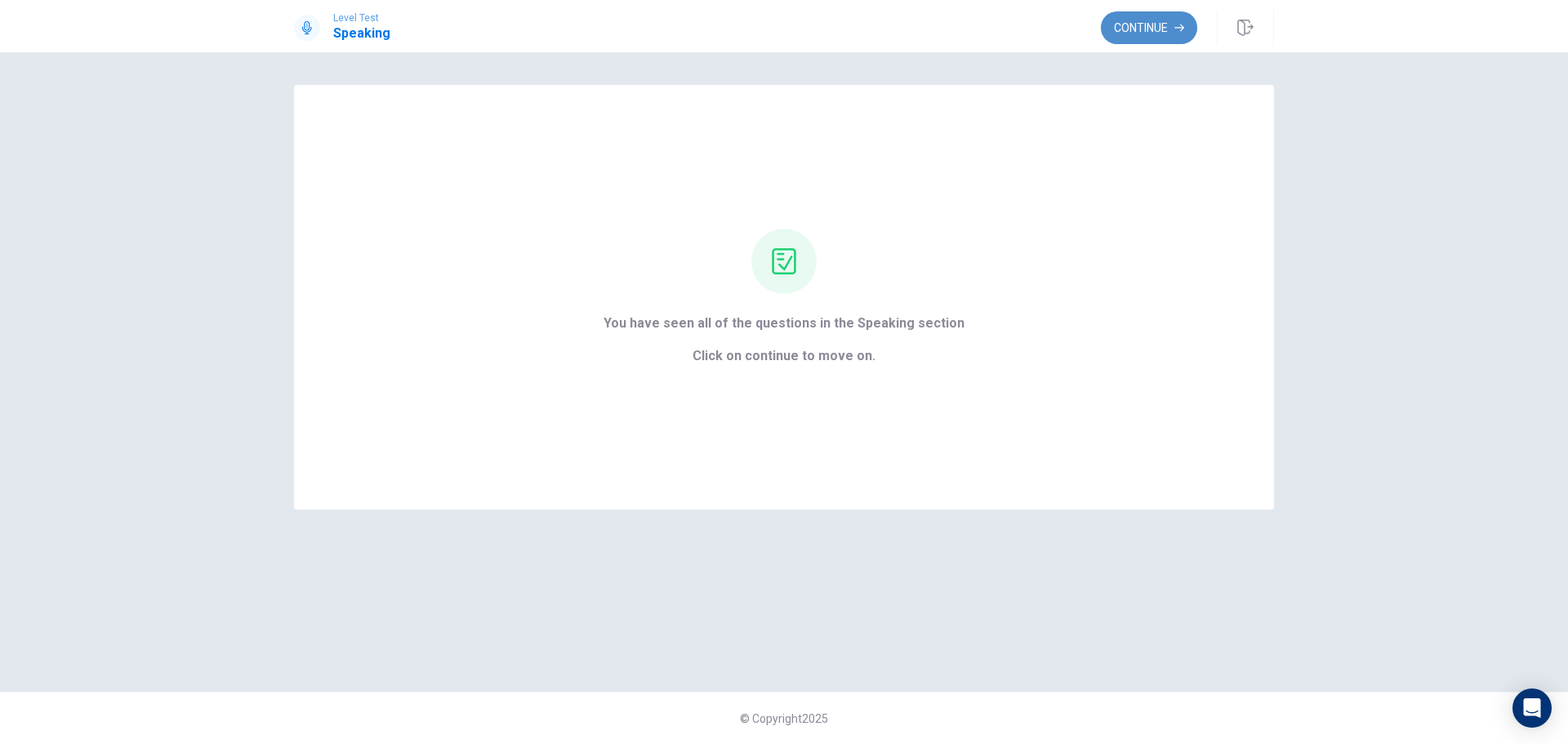
click at [1128, 24] on button "Continue" at bounding box center [1149, 28] width 96 height 33
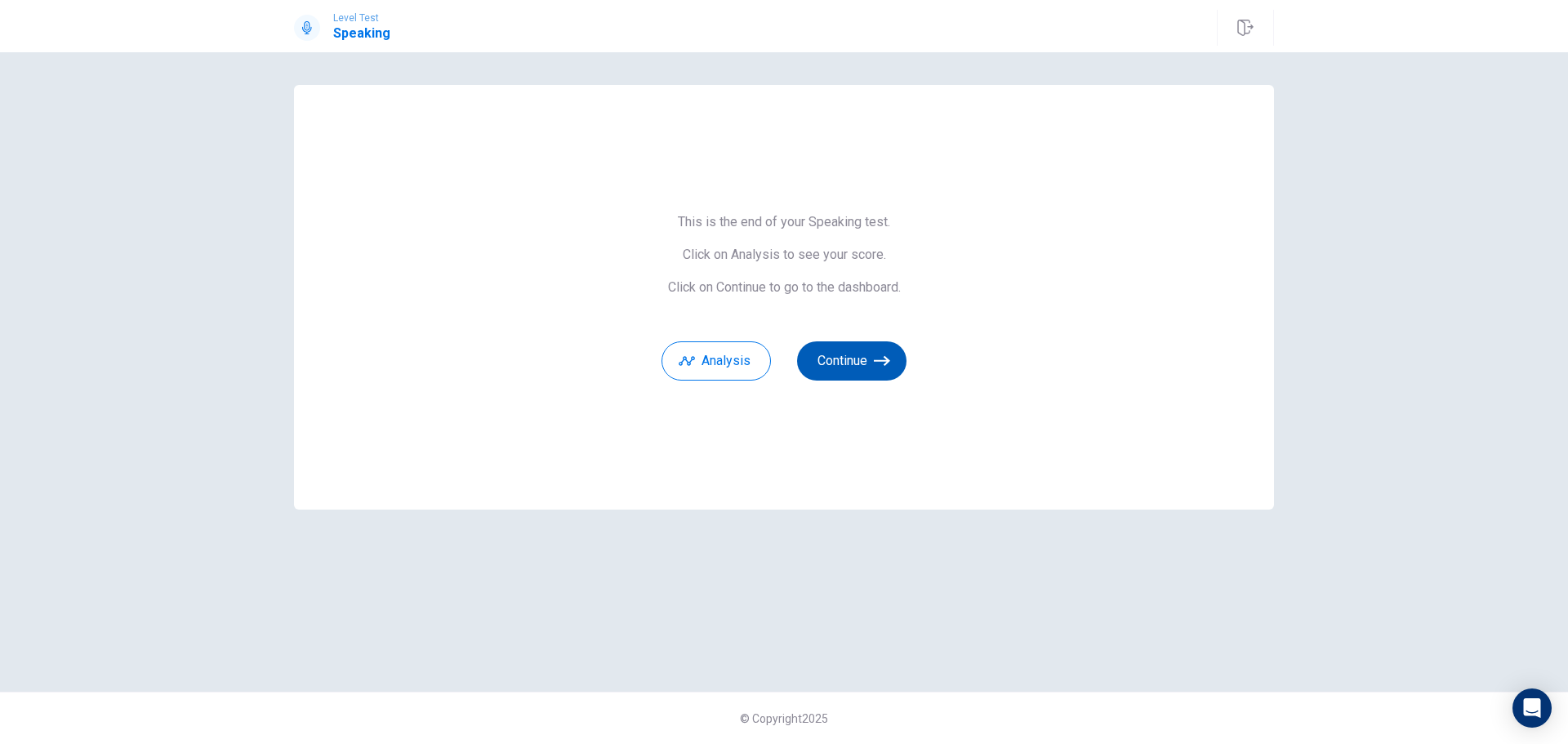
click at [822, 358] on button "Continue" at bounding box center [851, 361] width 109 height 39
